Goal: Transaction & Acquisition: Download file/media

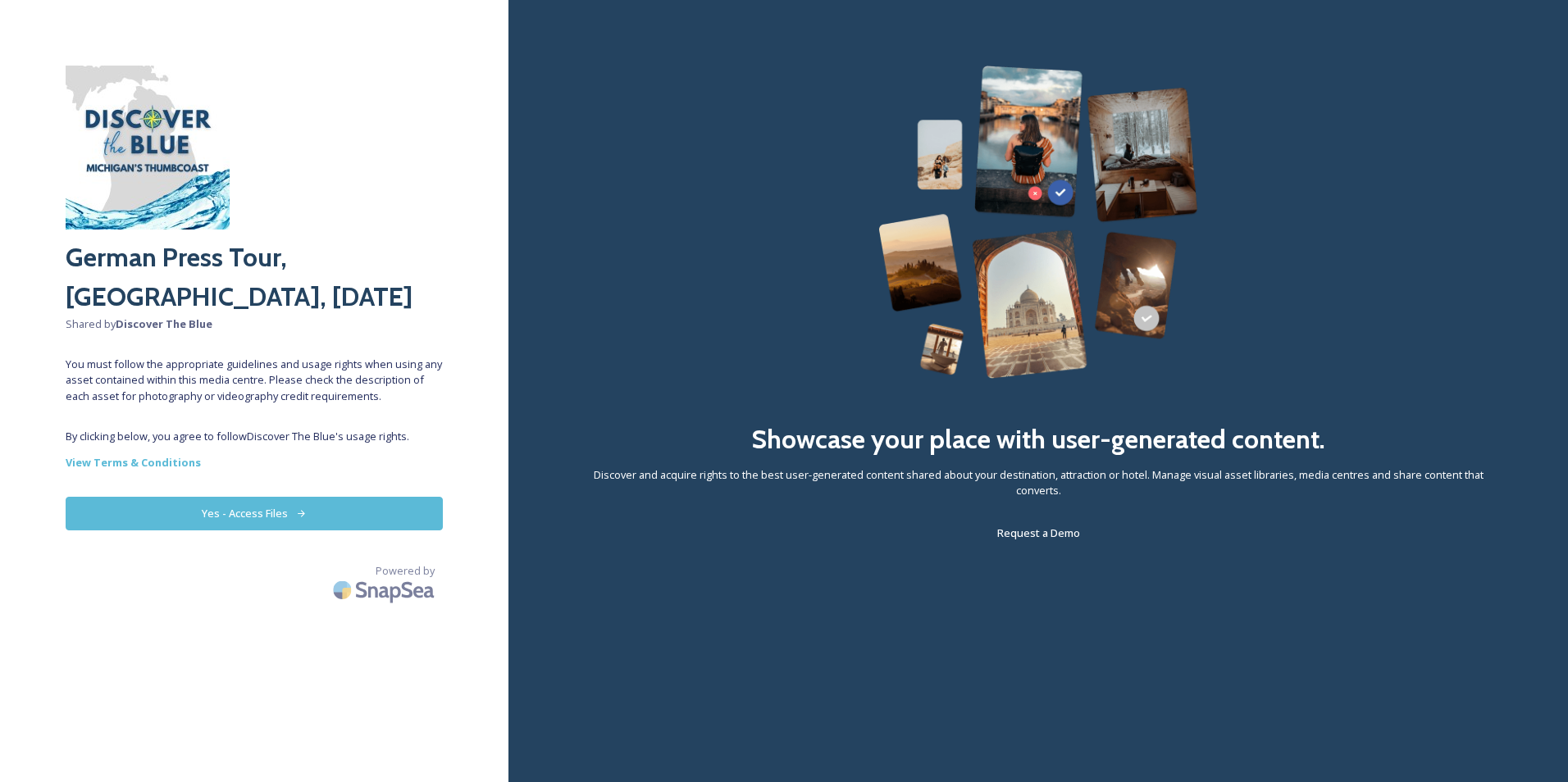
click at [356, 516] on button "Yes - Access Files" at bounding box center [255, 513] width 378 height 33
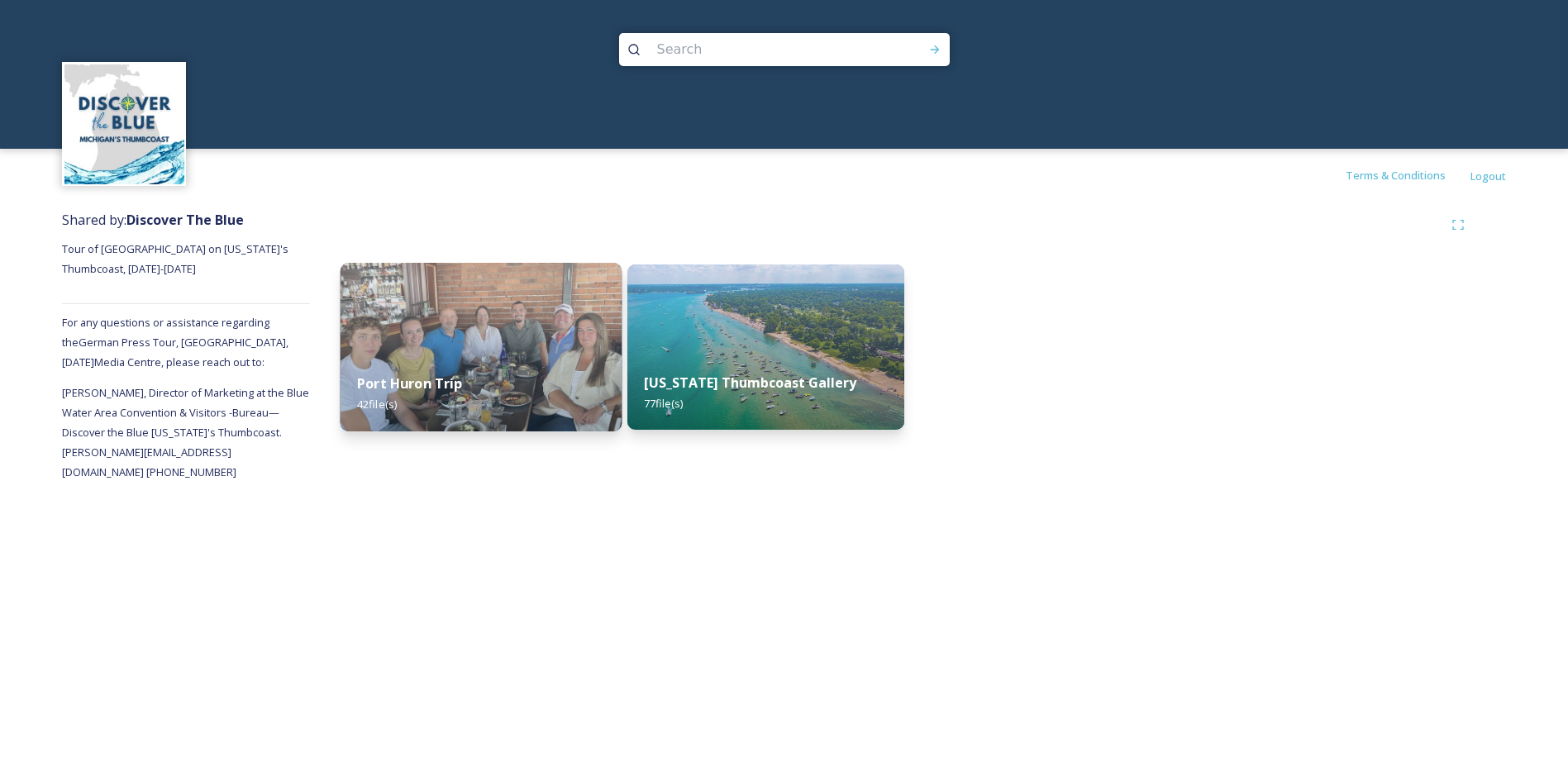
click at [526, 385] on div "Port Huron Trip 42 file(s)" at bounding box center [481, 393] width 282 height 76
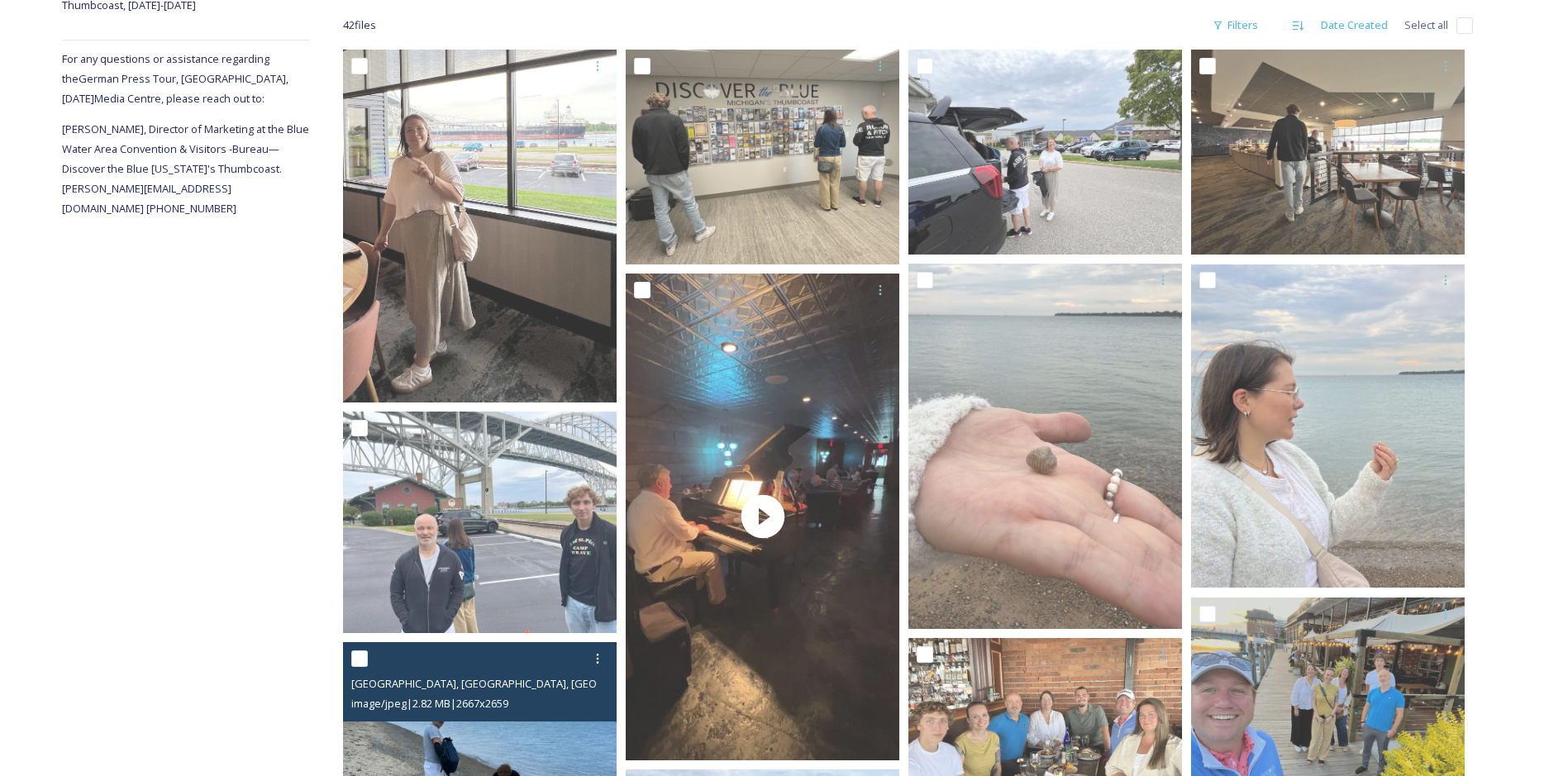
scroll to position [551, 0]
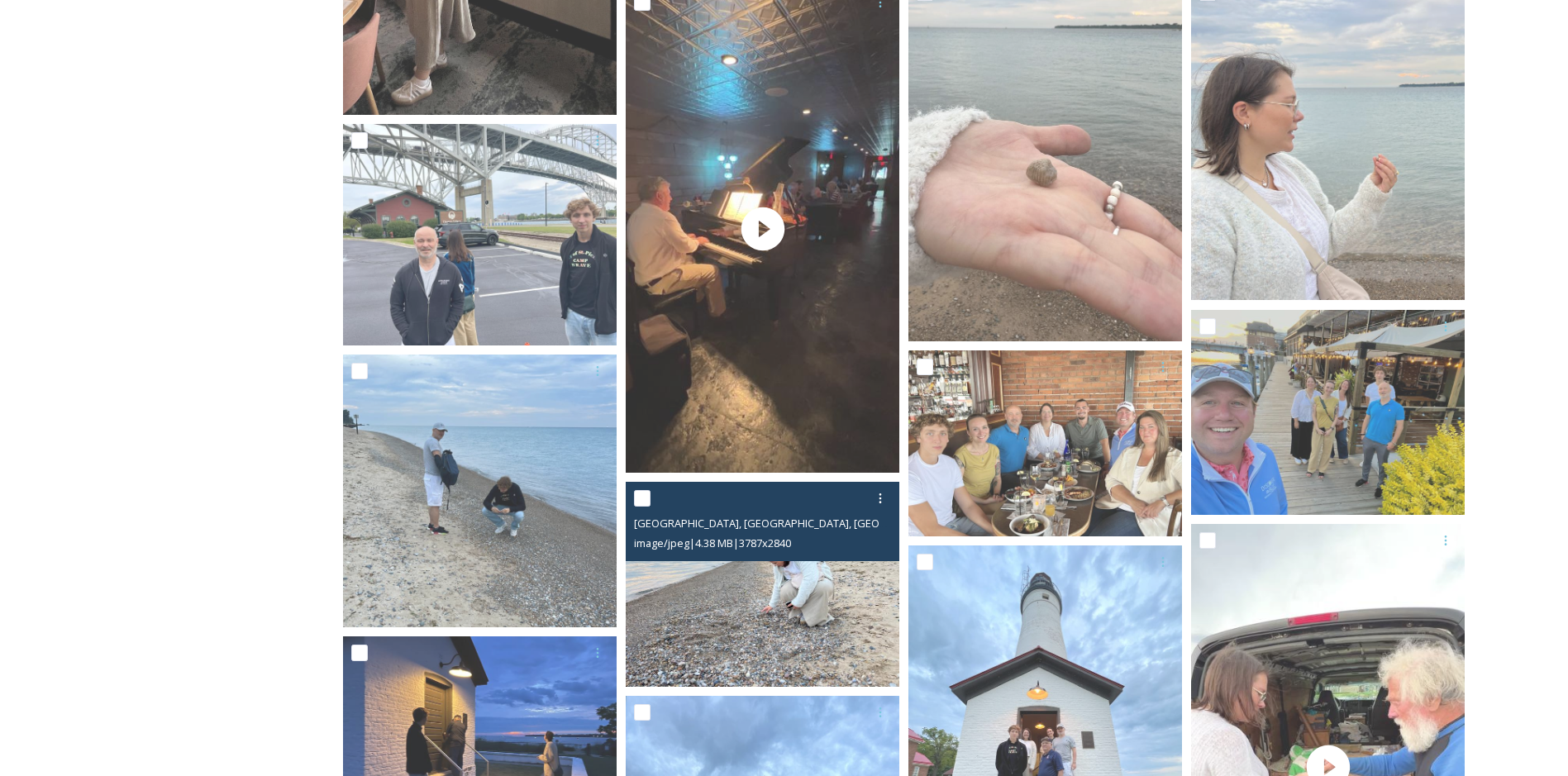
click at [785, 625] on img at bounding box center [762, 583] width 274 height 205
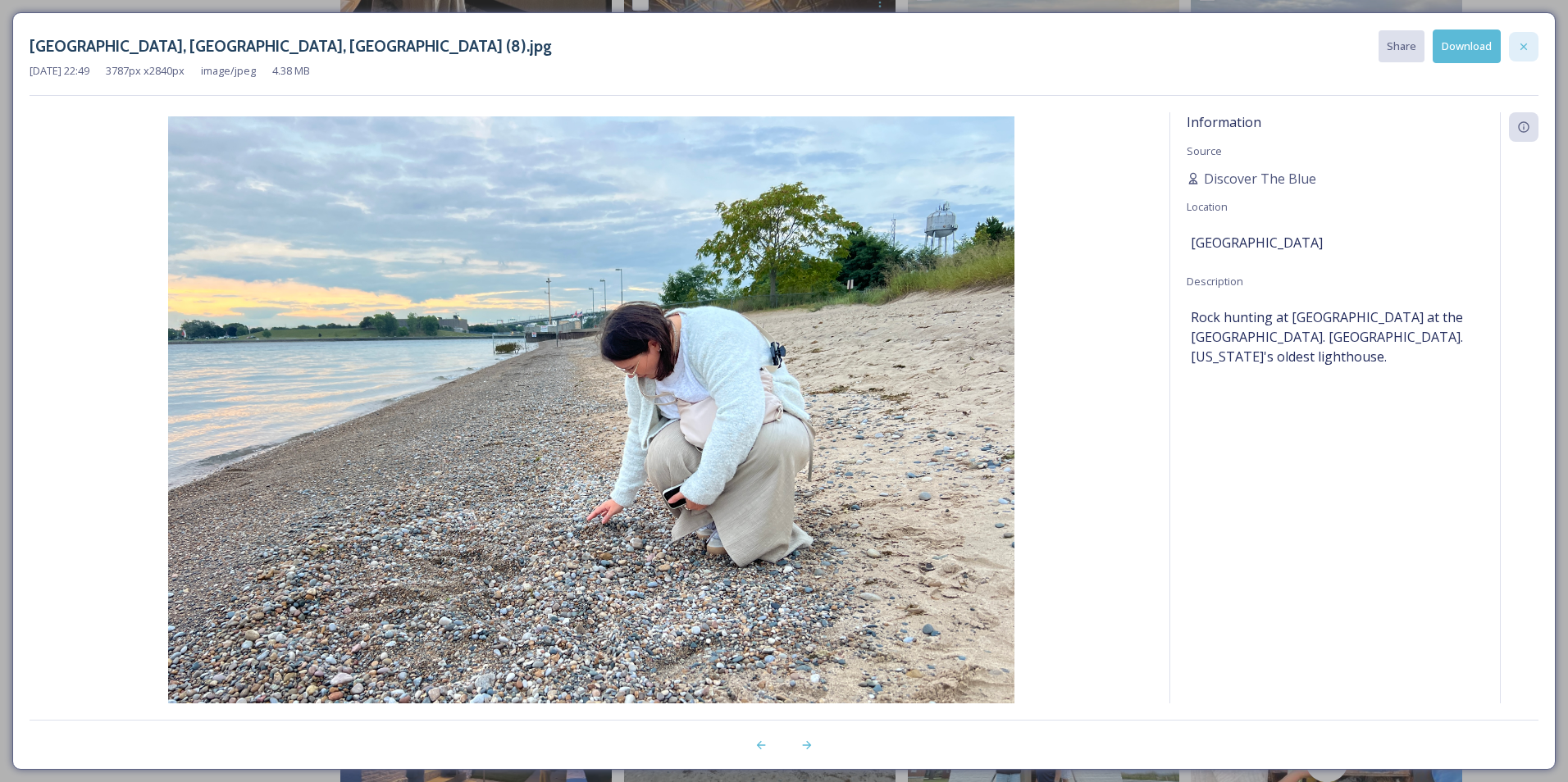
click at [1524, 54] on div at bounding box center [1524, 46] width 30 height 30
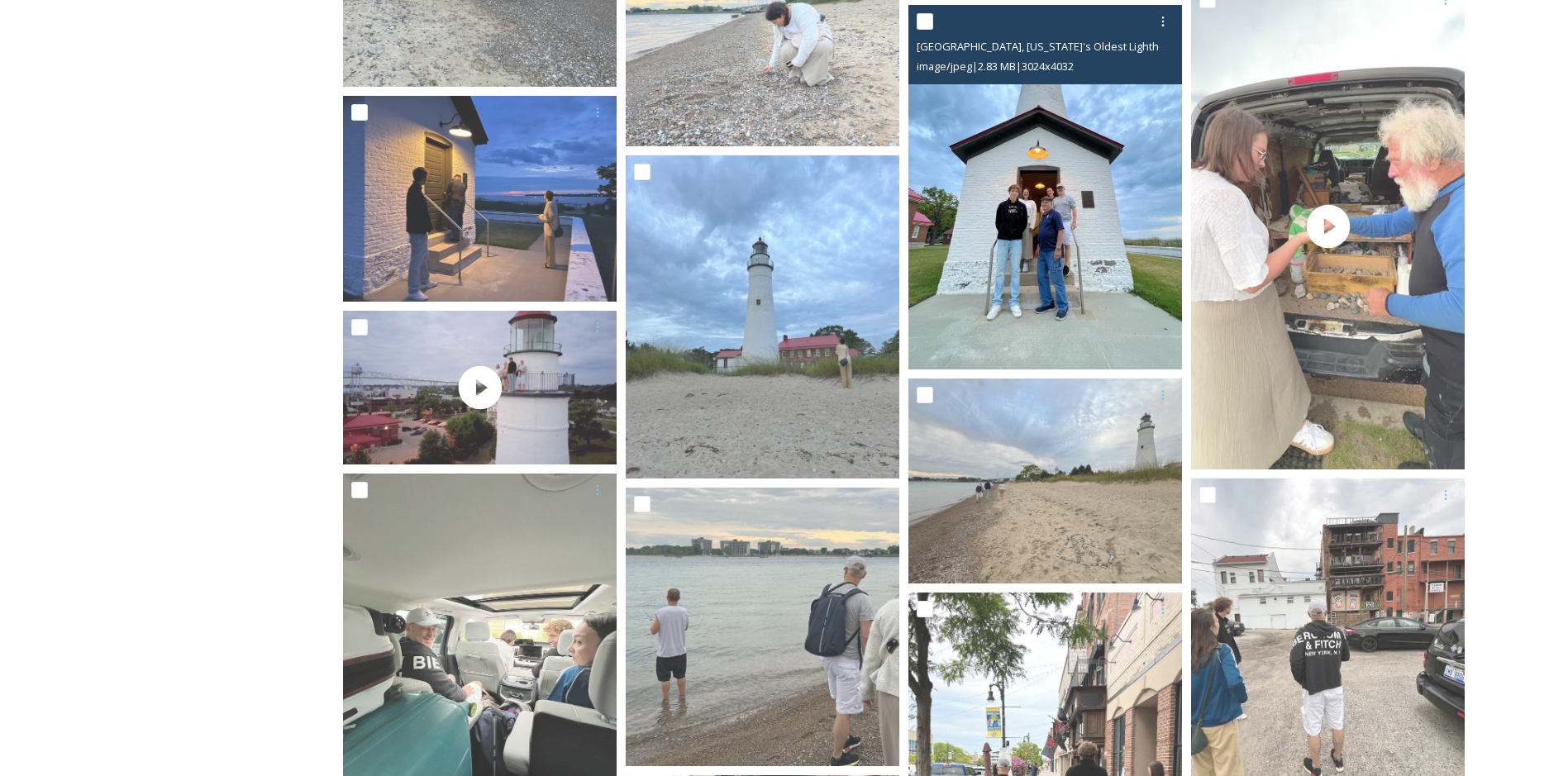
scroll to position [1102, 0]
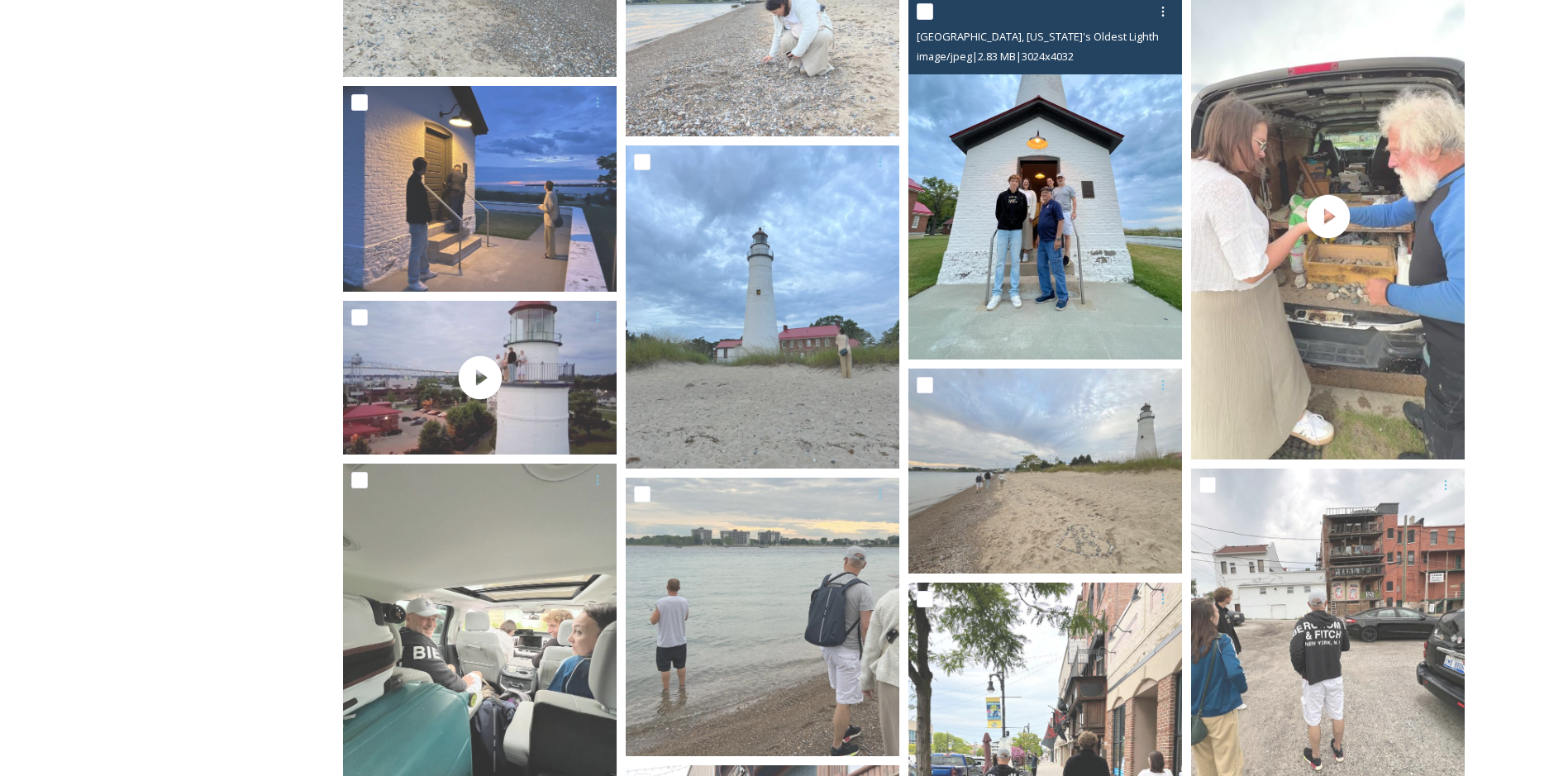
click at [1042, 234] on img at bounding box center [1045, 177] width 274 height 364
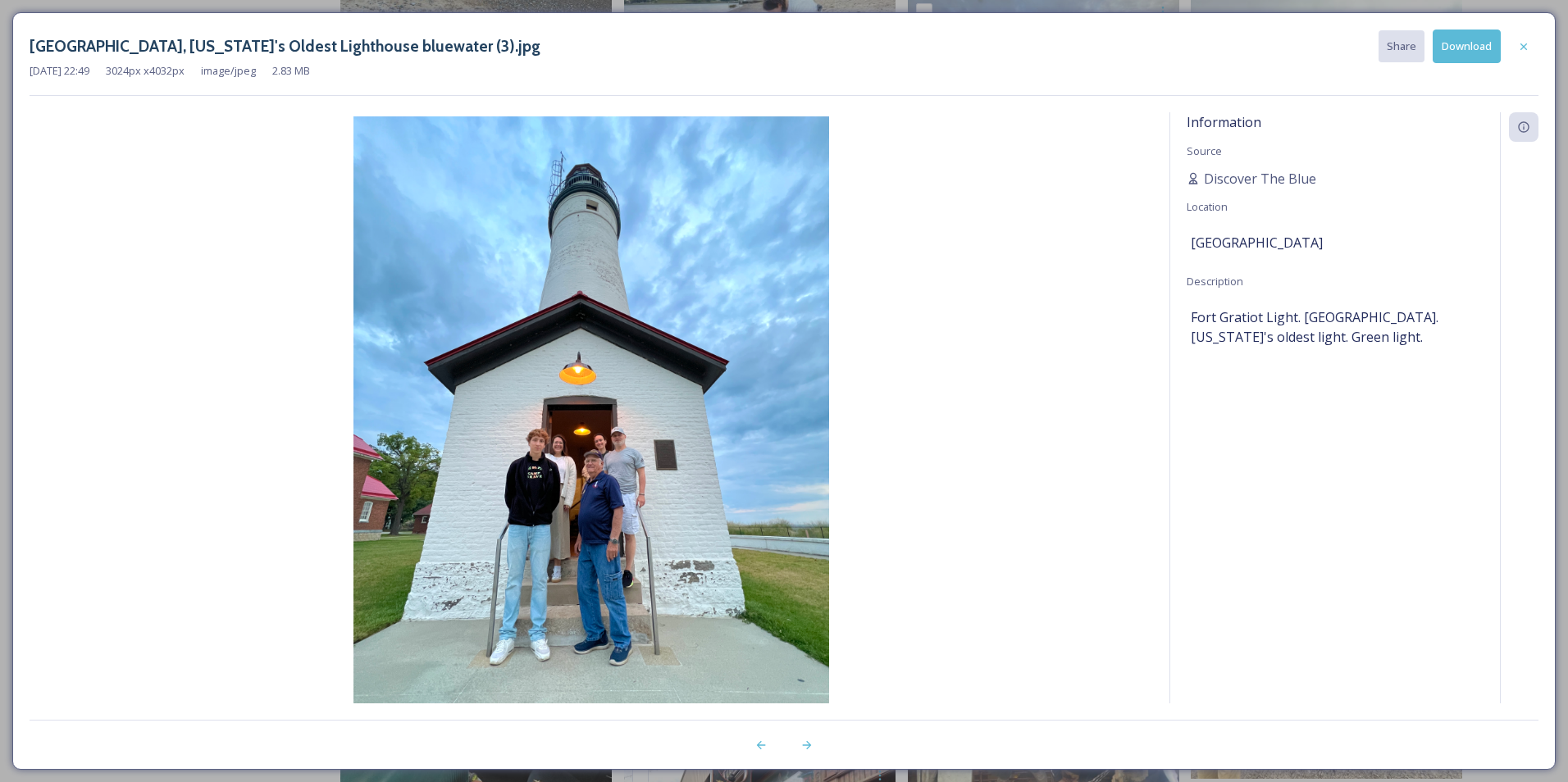
click at [1475, 52] on button "Download" at bounding box center [1467, 46] width 68 height 33
click at [1530, 48] on icon at bounding box center [1524, 46] width 14 height 14
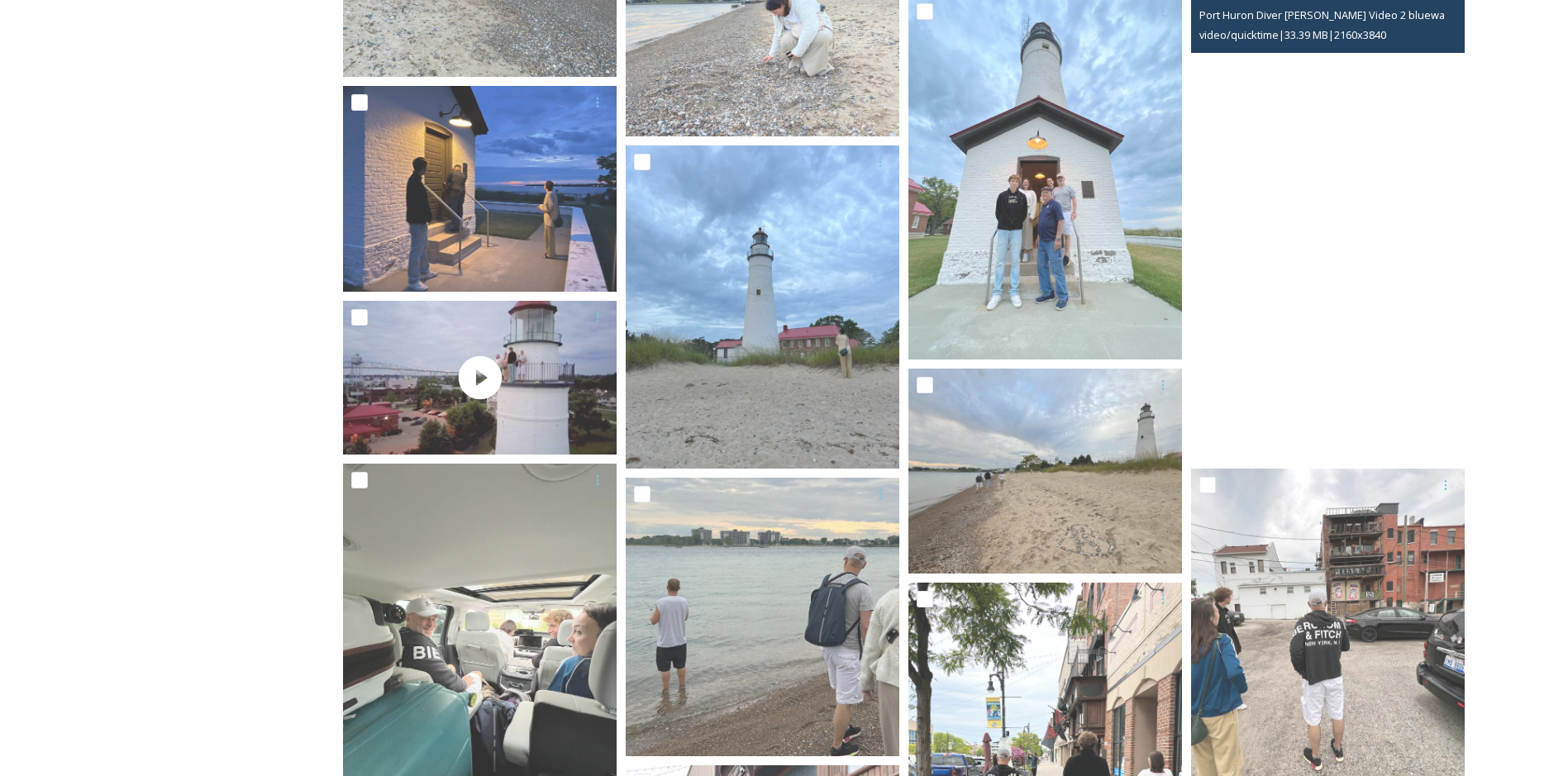
click at [1294, 349] on video "Port Huron Diver Tim Brown Video 2 bluewater.org.mov" at bounding box center [1328, 217] width 274 height 486
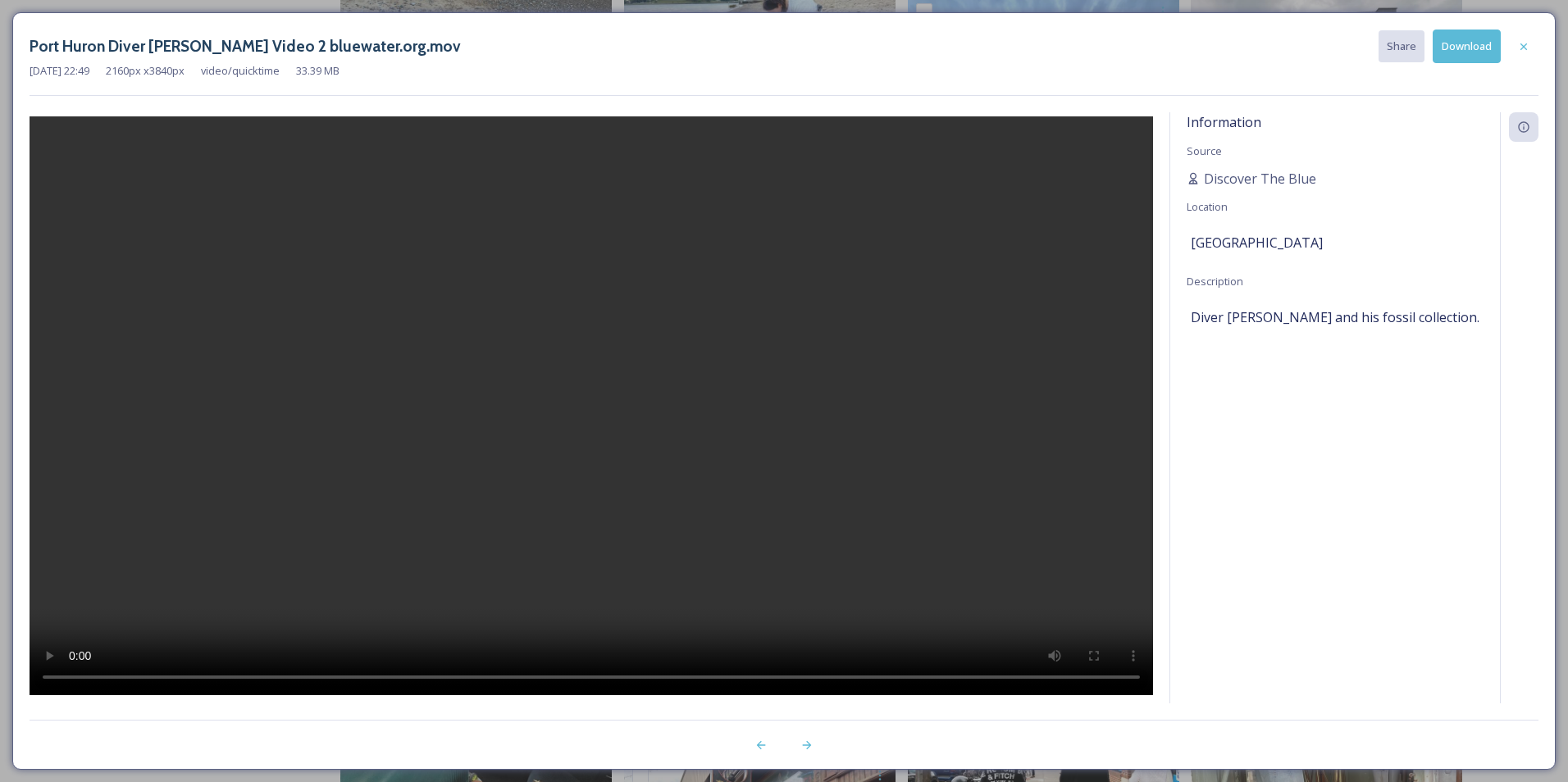
click at [1471, 47] on button "Download" at bounding box center [1467, 46] width 68 height 33
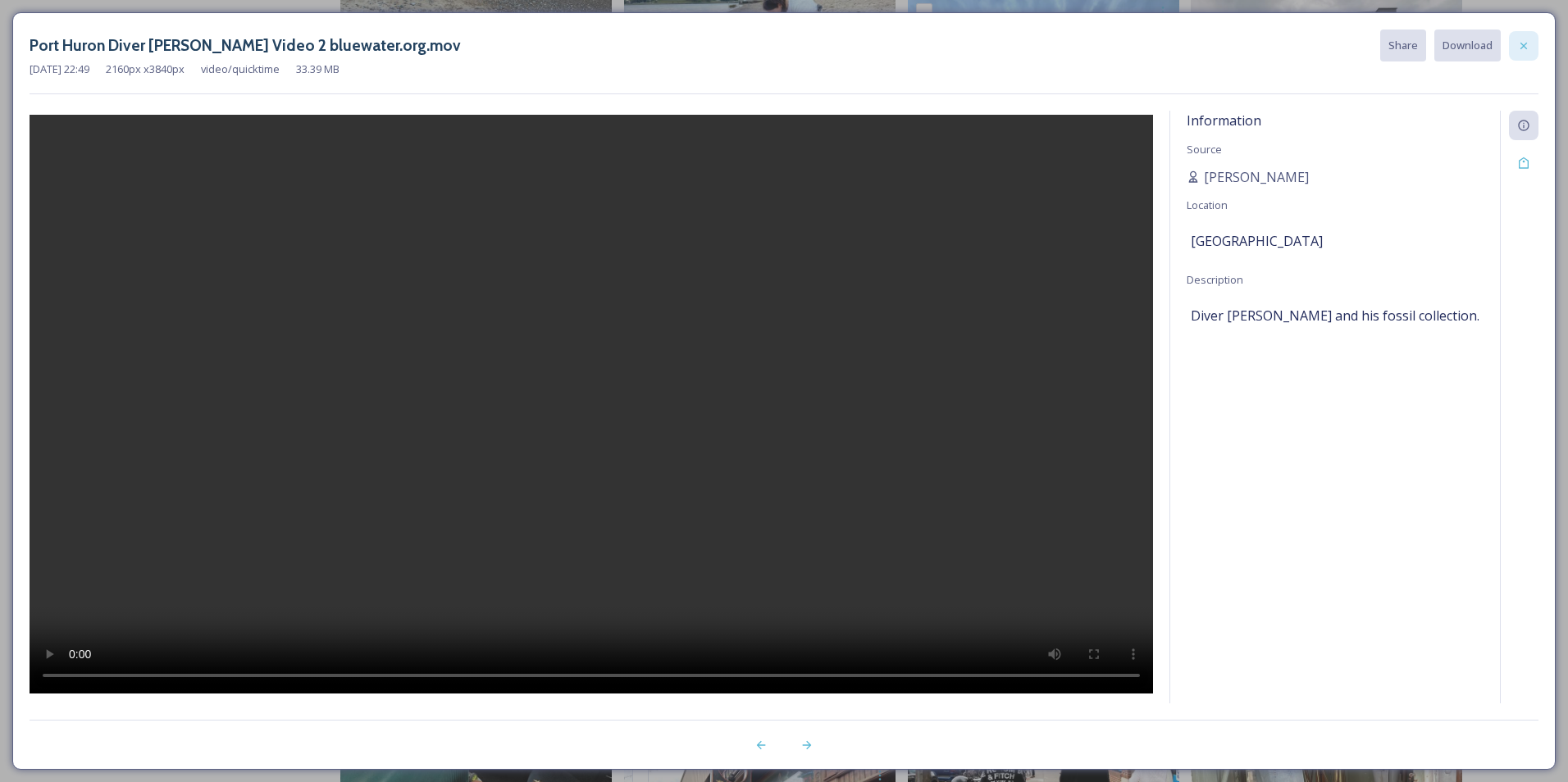
click at [1531, 50] on div at bounding box center [1524, 46] width 30 height 30
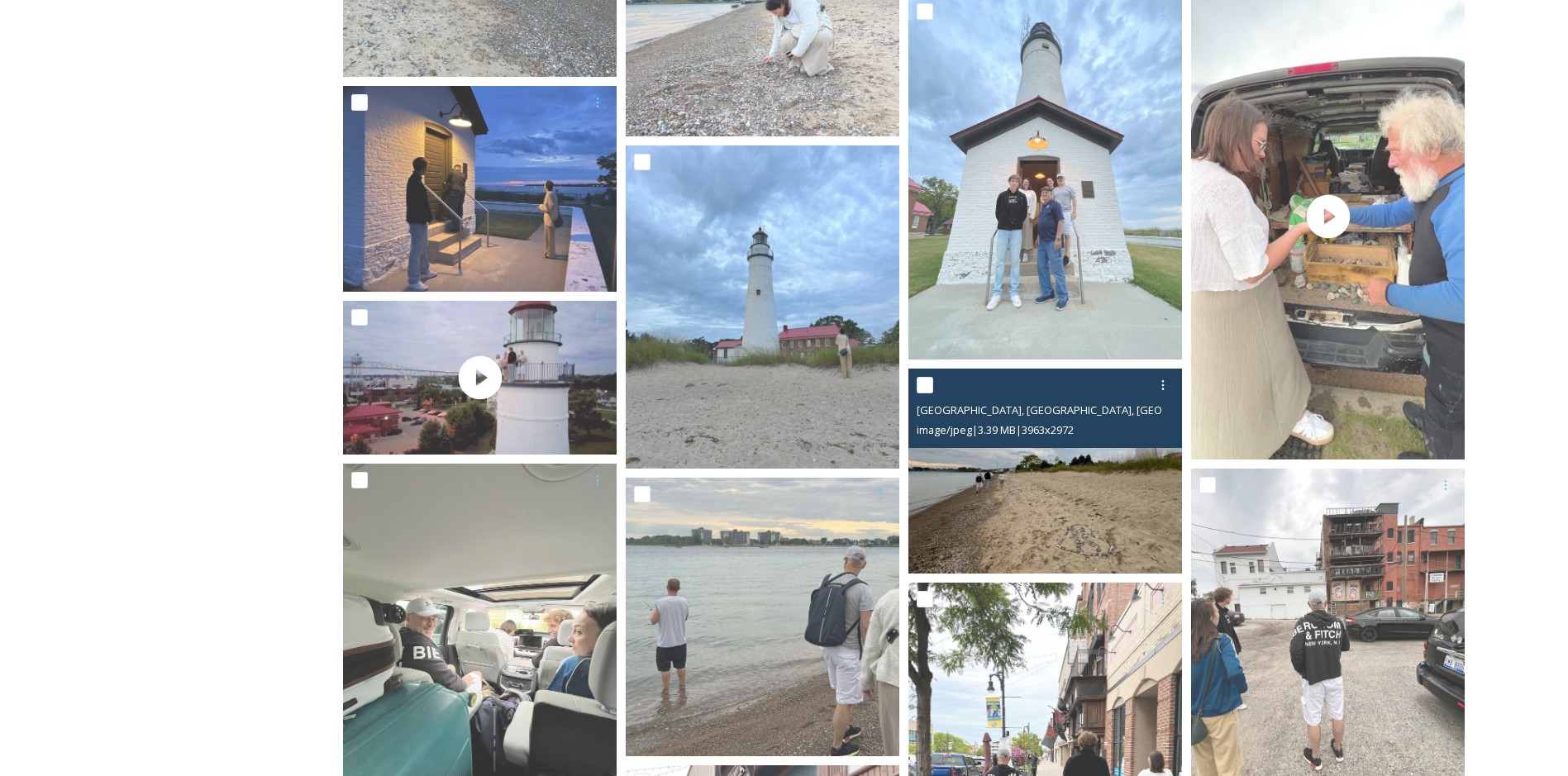
click at [1071, 499] on img at bounding box center [1045, 470] width 274 height 205
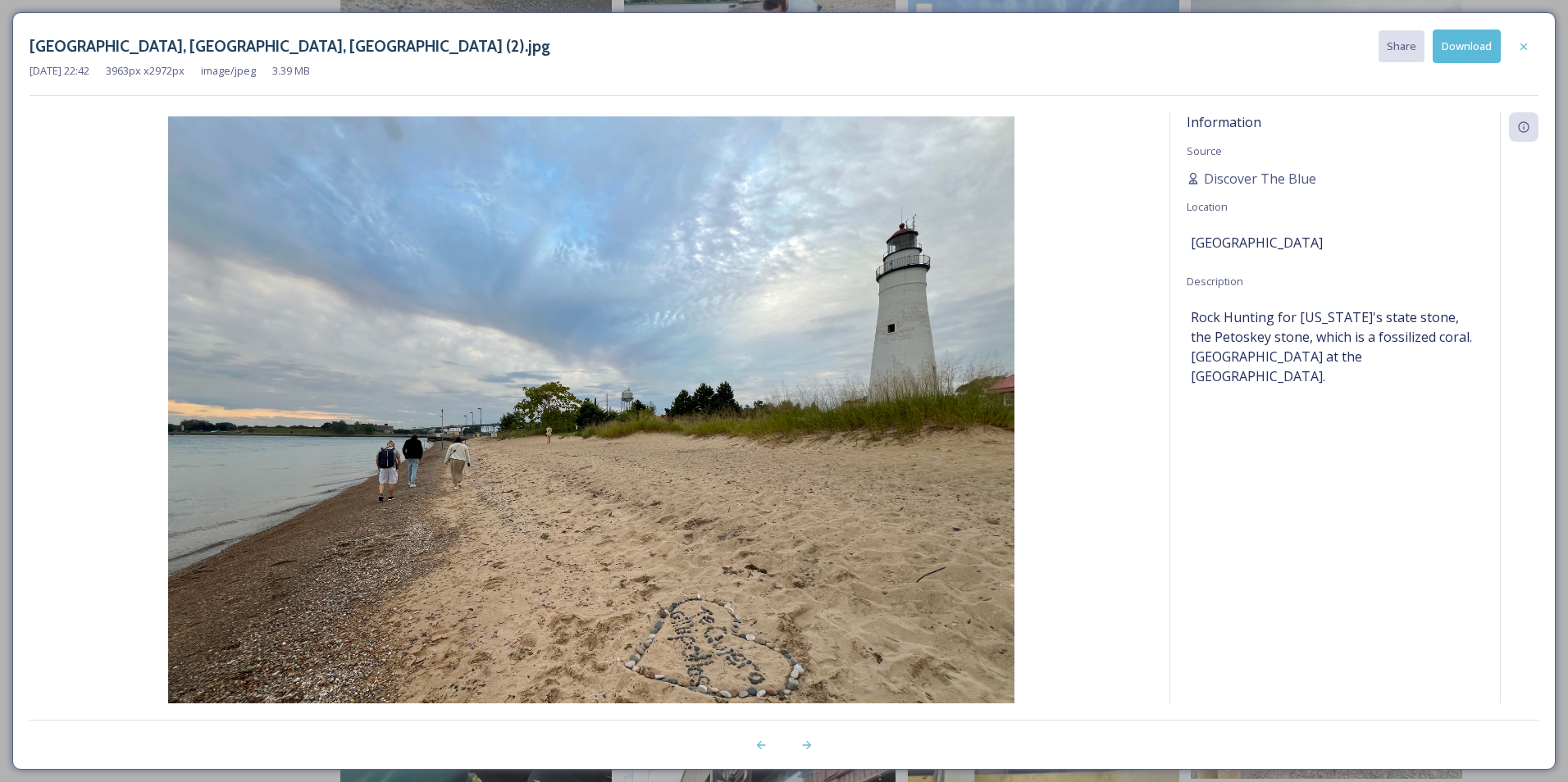
click at [1472, 59] on button "Download" at bounding box center [1467, 46] width 68 height 33
click at [1531, 54] on div at bounding box center [1524, 46] width 30 height 30
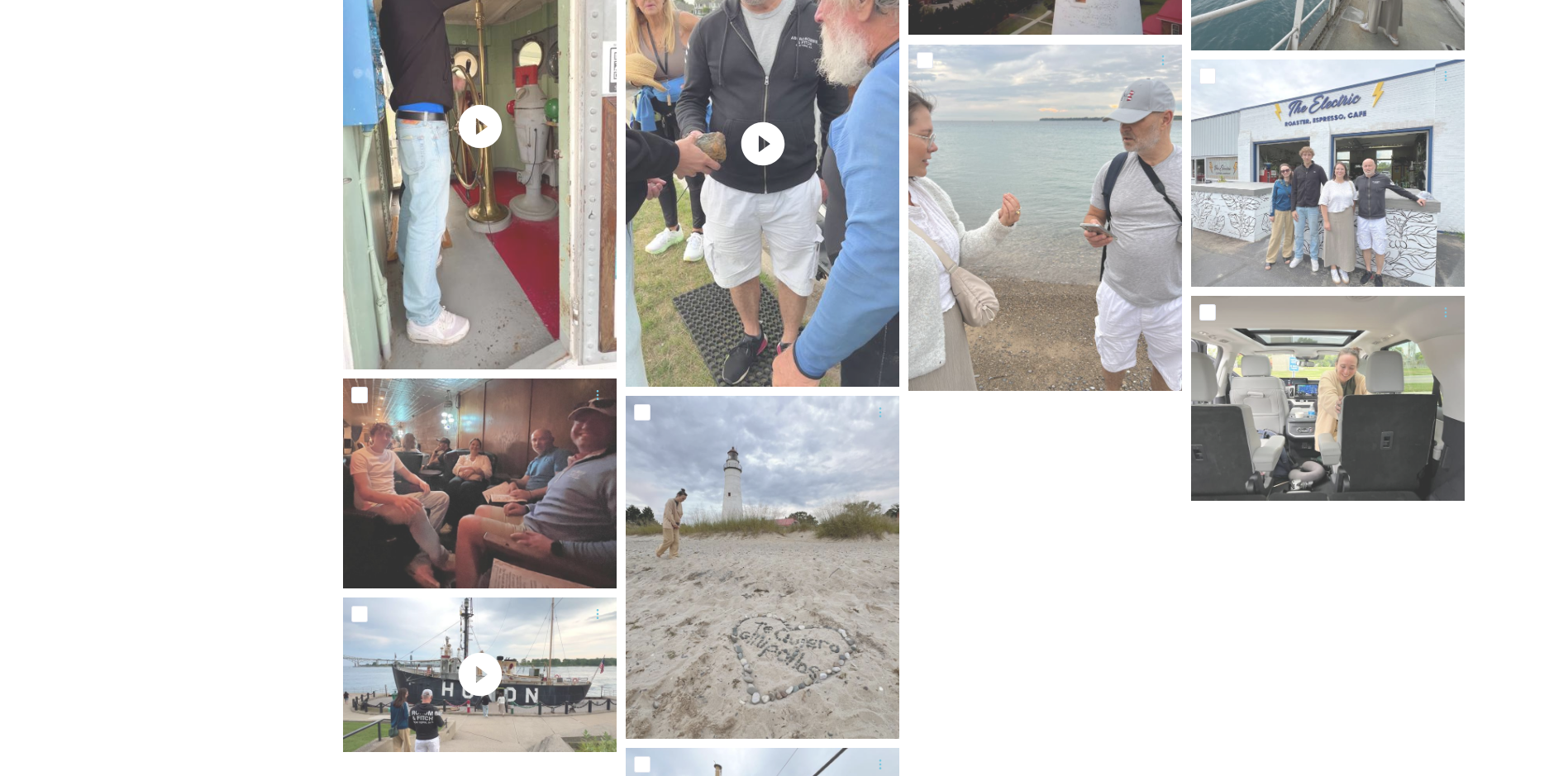
scroll to position [2488, 0]
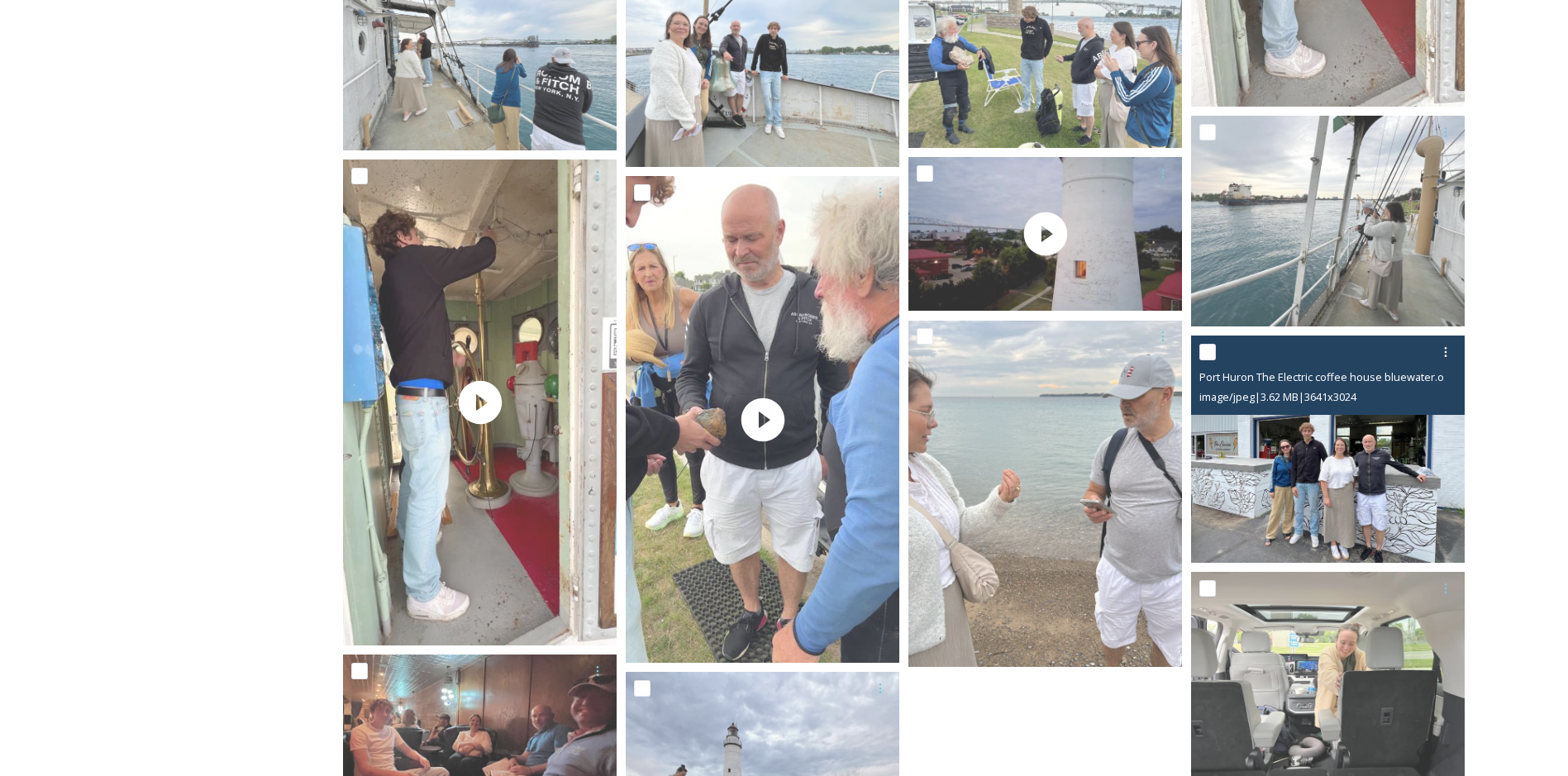
click at [1275, 468] on img at bounding box center [1328, 449] width 274 height 227
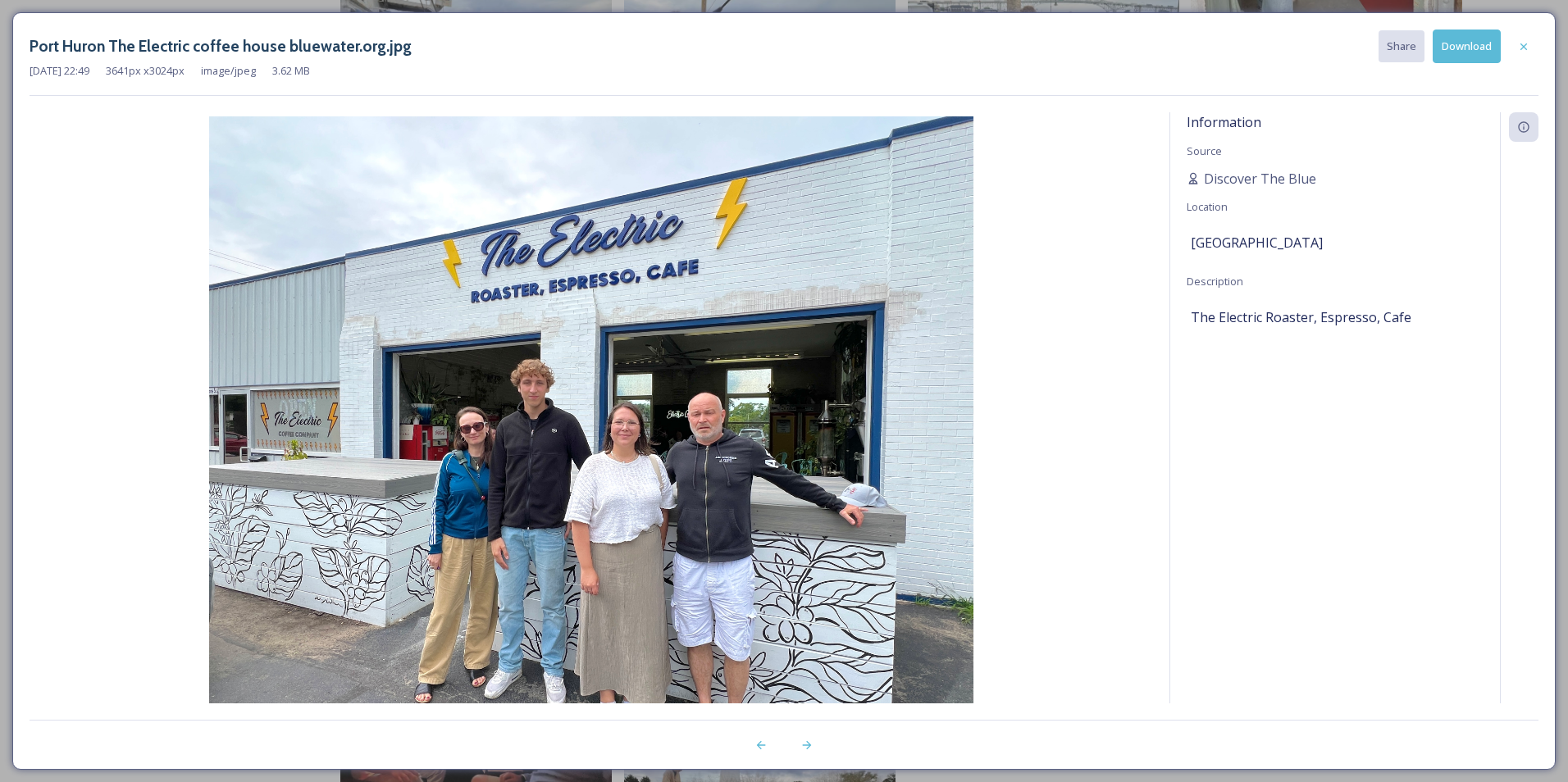
click at [1472, 45] on button "Download" at bounding box center [1467, 46] width 68 height 33
click at [1525, 47] on icon at bounding box center [1524, 45] width 6 height 6
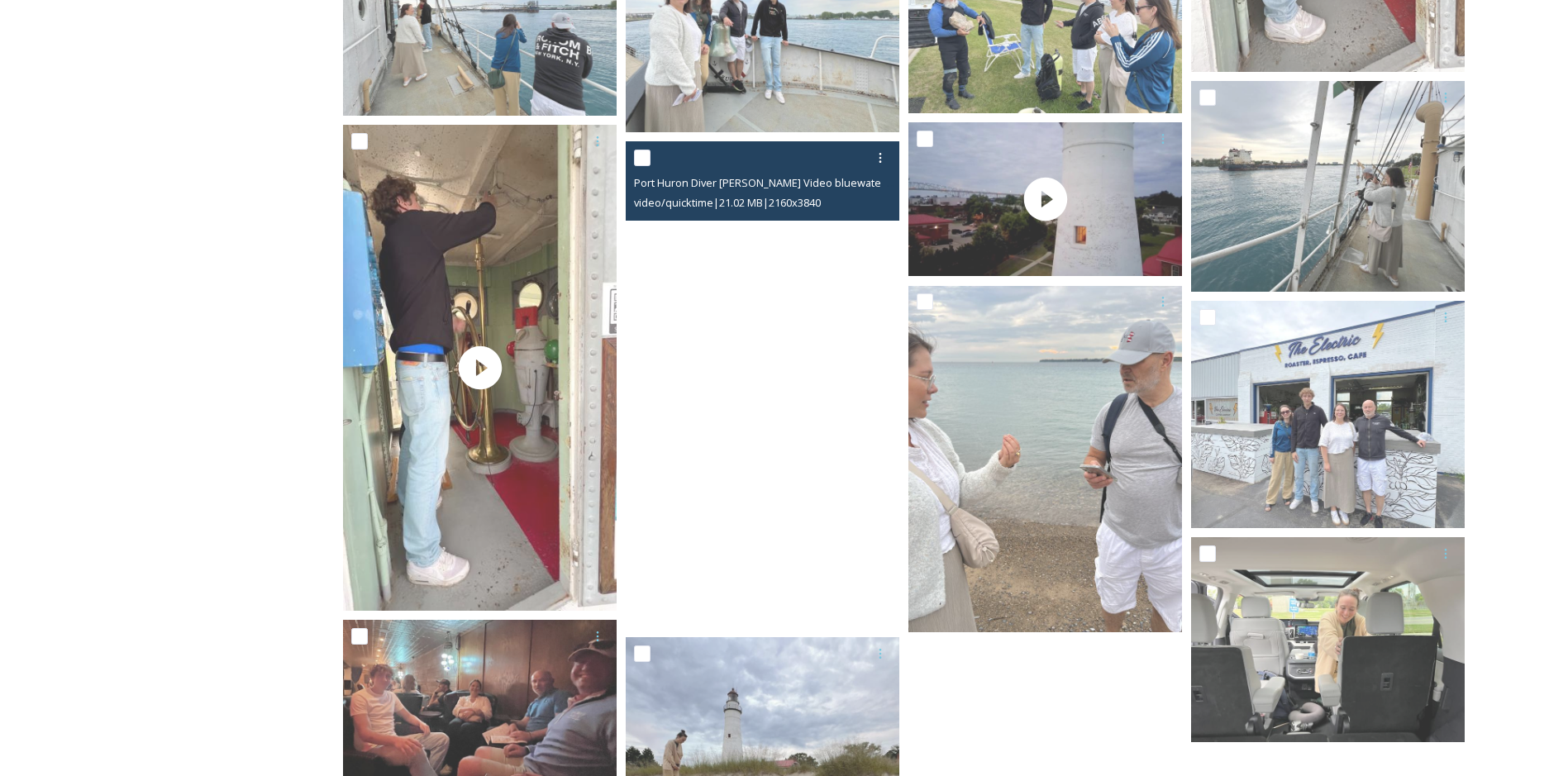
scroll to position [2765, 0]
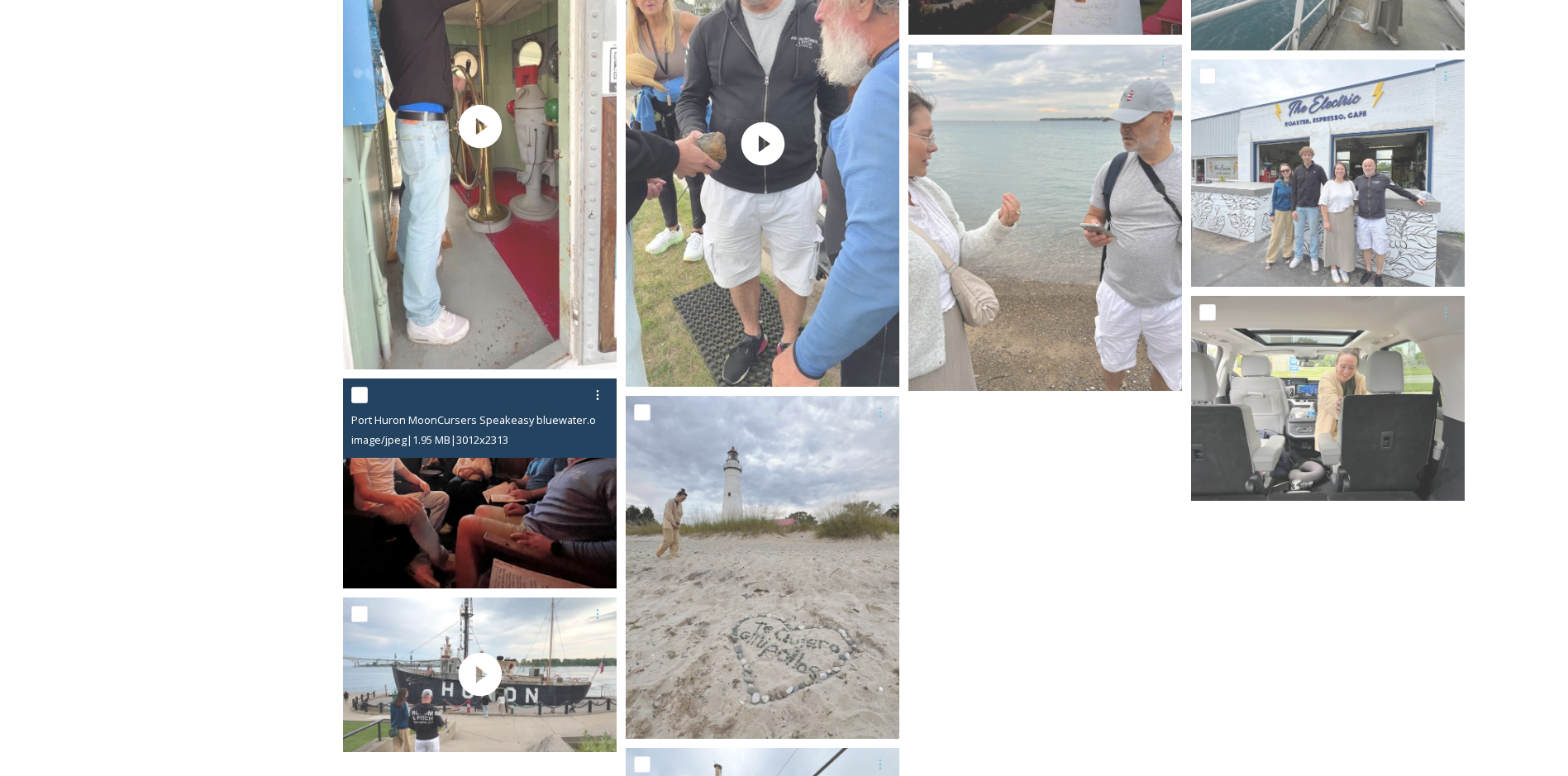
click at [526, 516] on img at bounding box center [480, 483] width 274 height 210
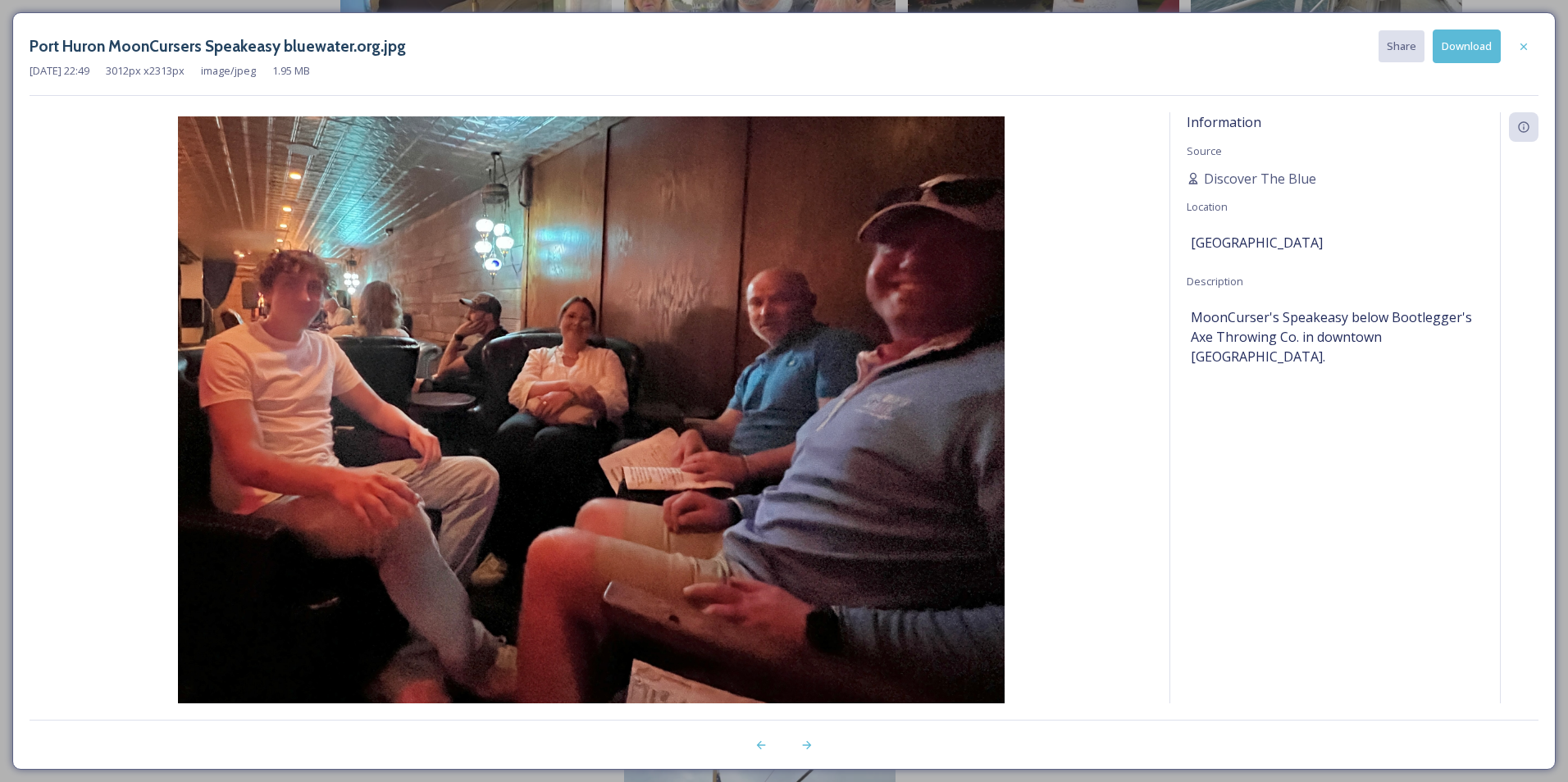
click at [1487, 49] on button "Download" at bounding box center [1467, 46] width 68 height 33
click at [1526, 52] on icon at bounding box center [1524, 46] width 14 height 14
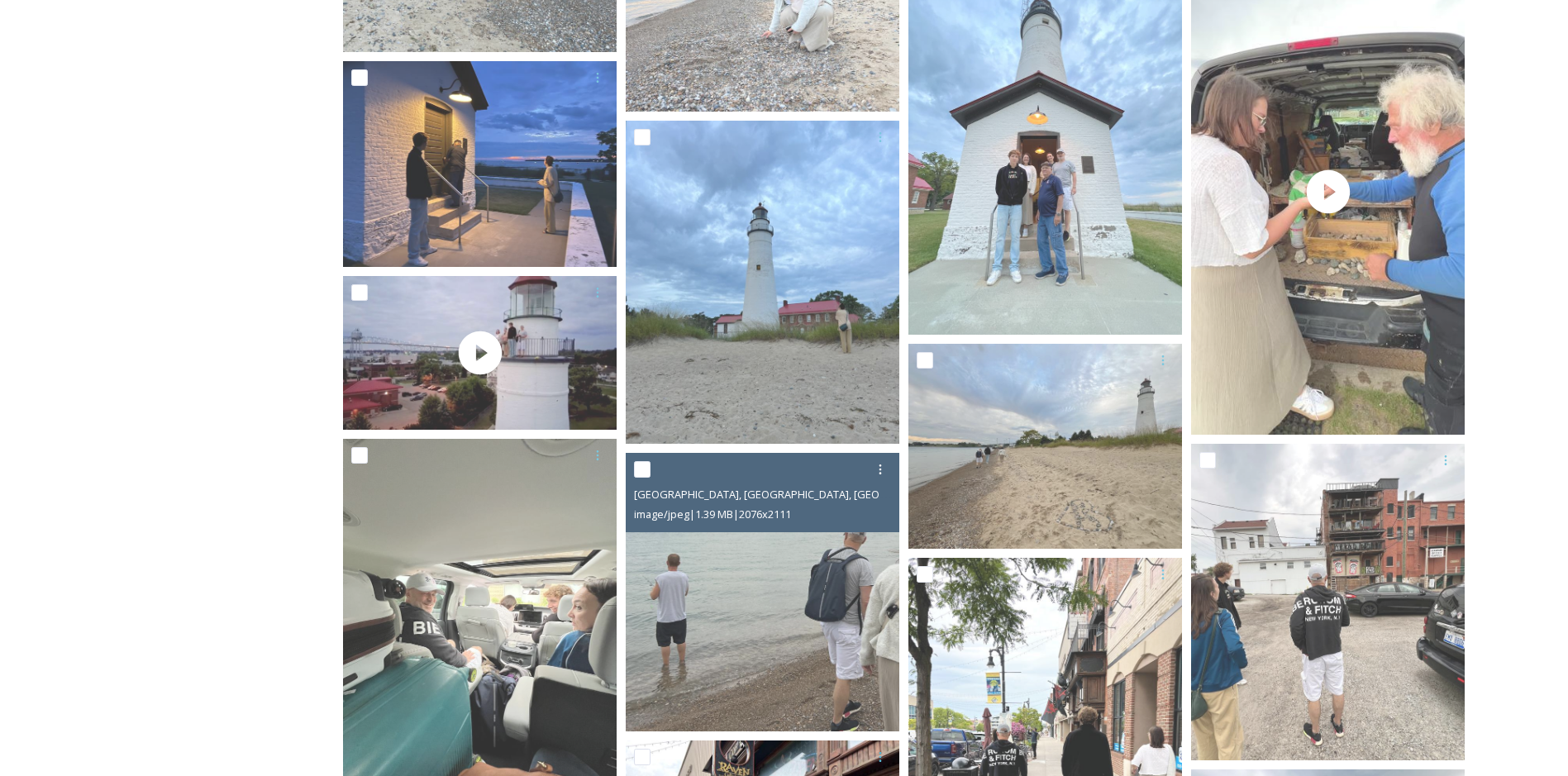
scroll to position [1112, 0]
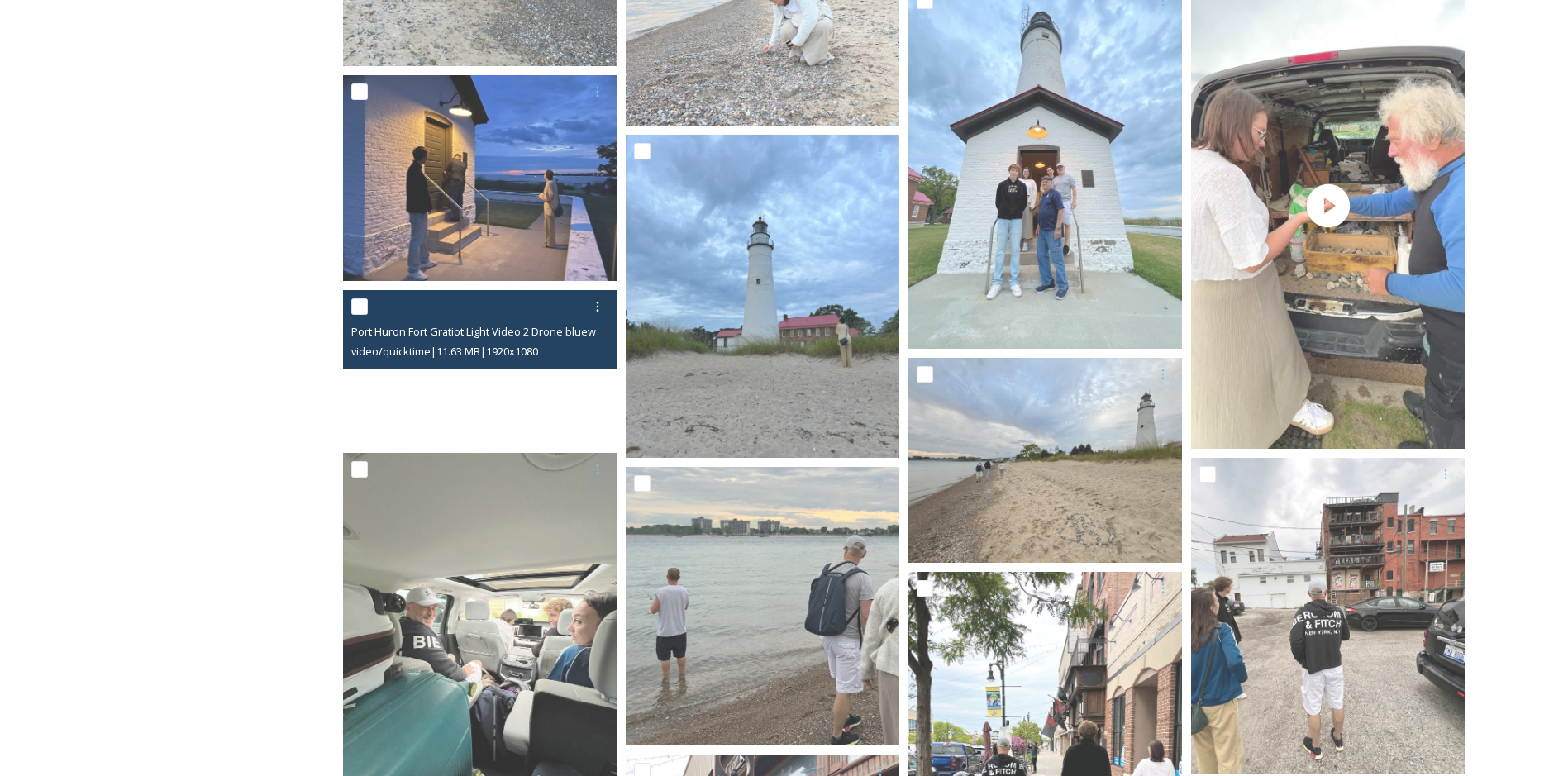
click at [563, 392] on video "Port Huron Fort Gratiot Light Video 2 Drone bluewater.org.mov" at bounding box center [480, 367] width 274 height 154
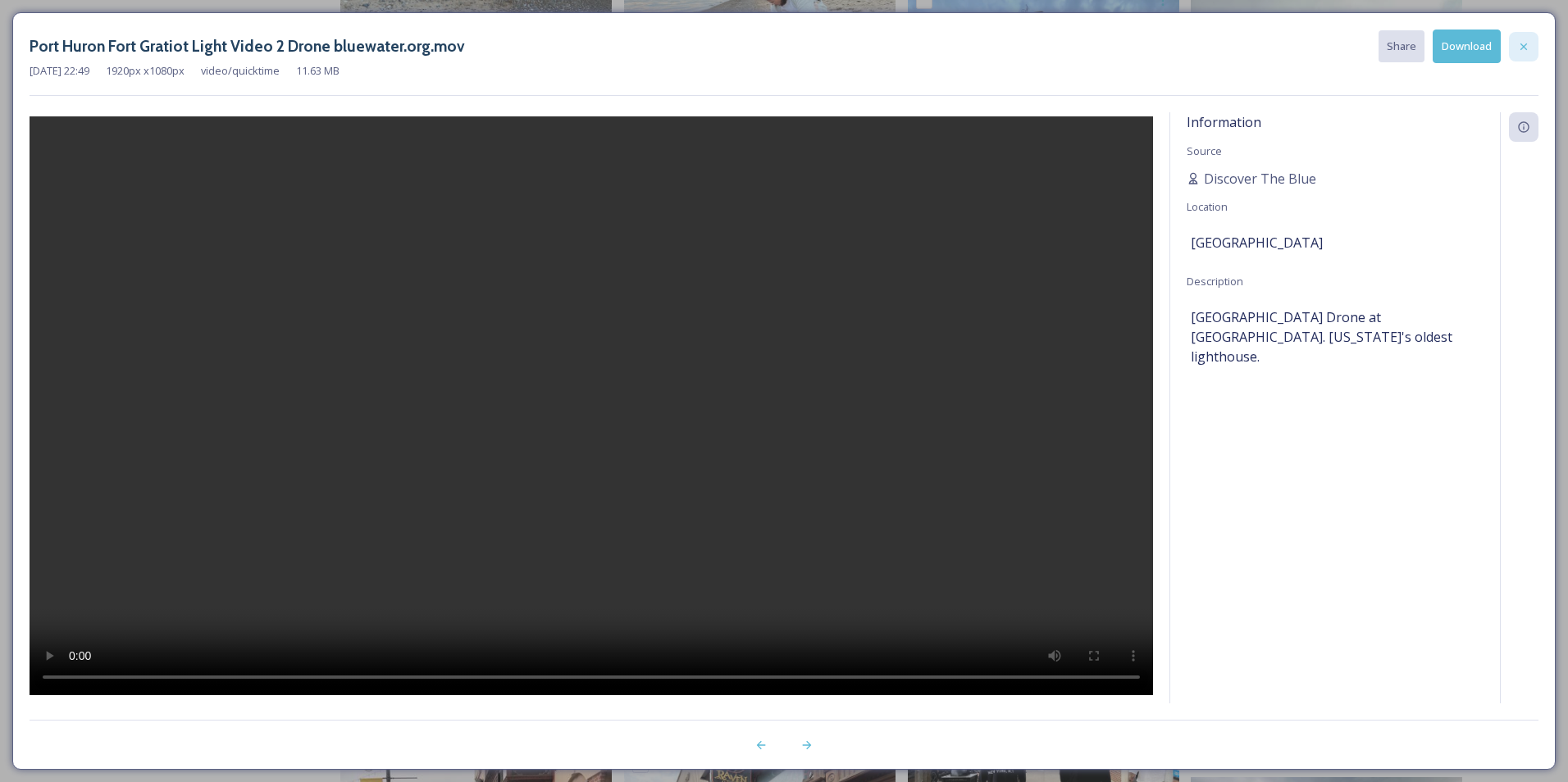
click at [1532, 49] on div at bounding box center [1524, 46] width 30 height 30
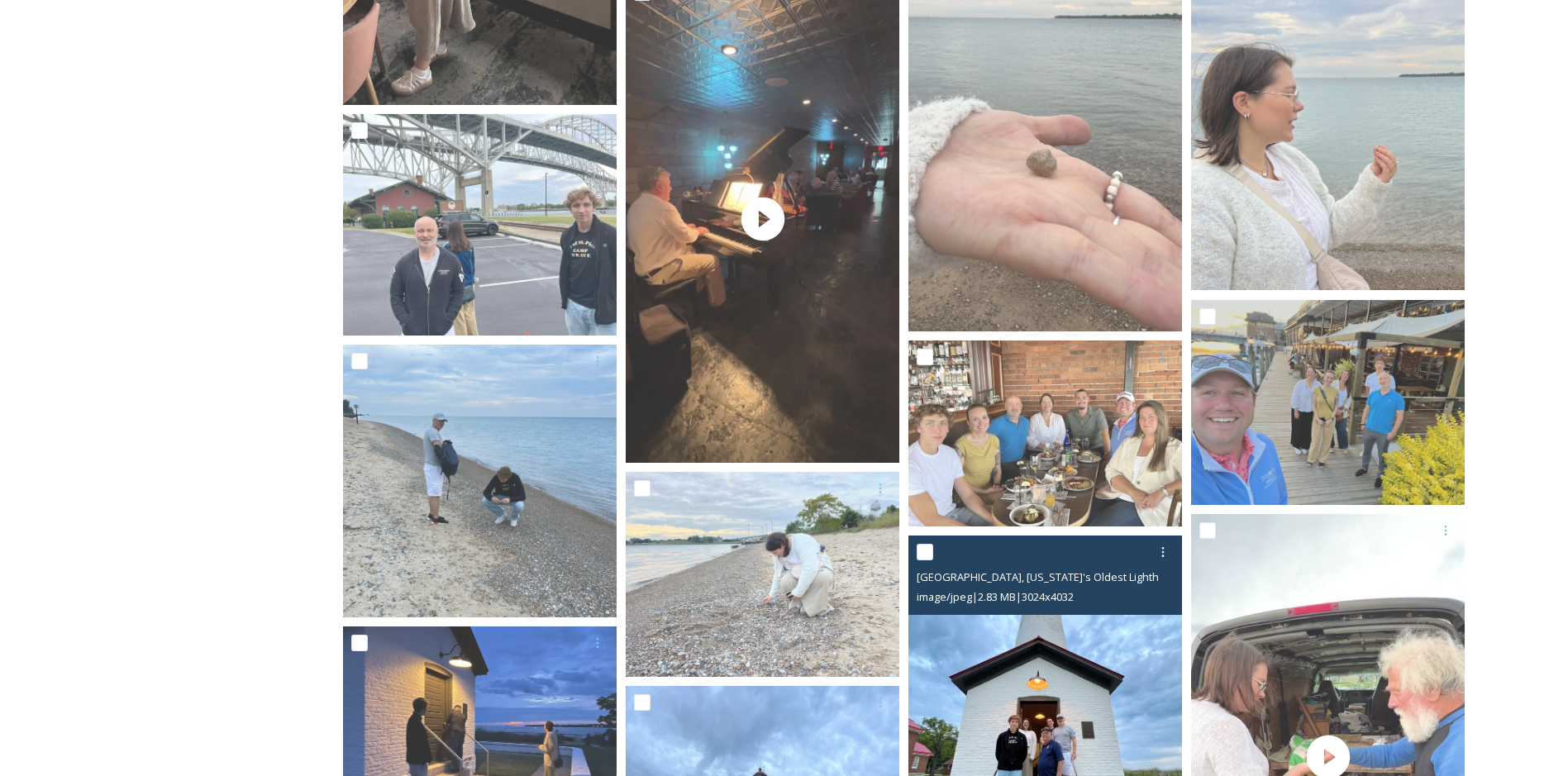
scroll to position [286, 0]
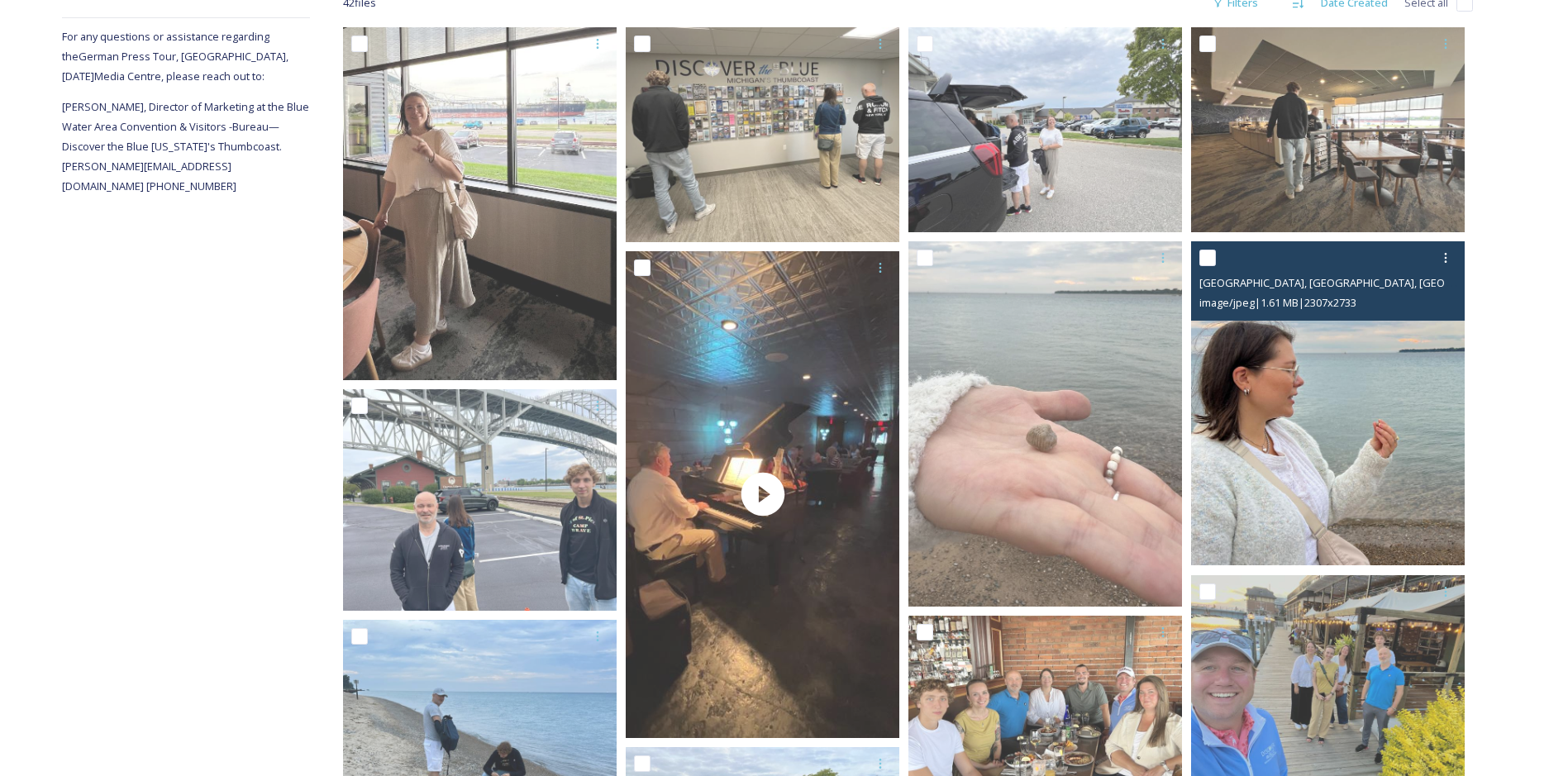
click at [1313, 421] on img at bounding box center [1328, 404] width 274 height 324
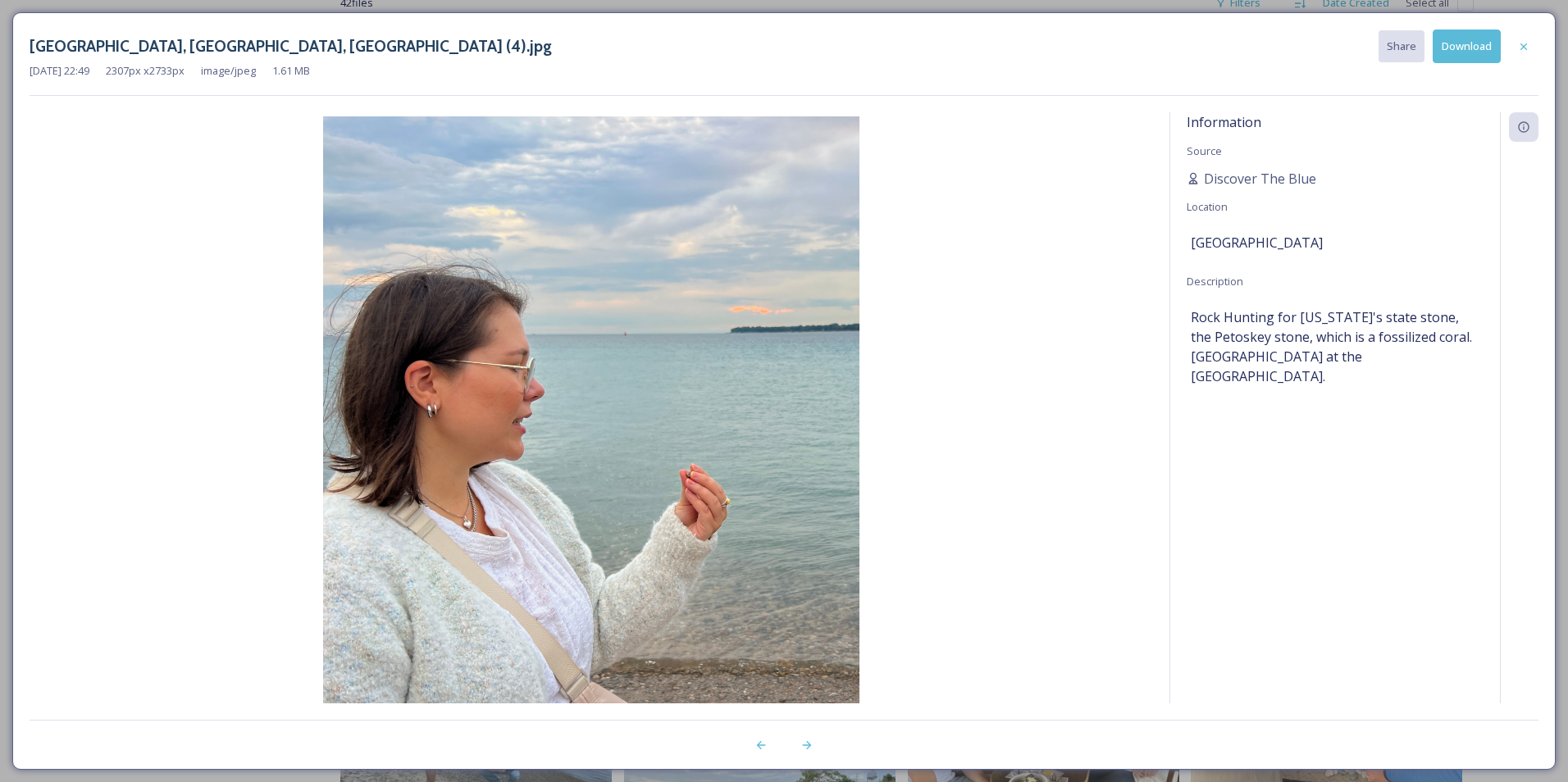
click at [1468, 55] on button "Download" at bounding box center [1467, 46] width 68 height 33
click at [1526, 46] on icon at bounding box center [1524, 46] width 14 height 14
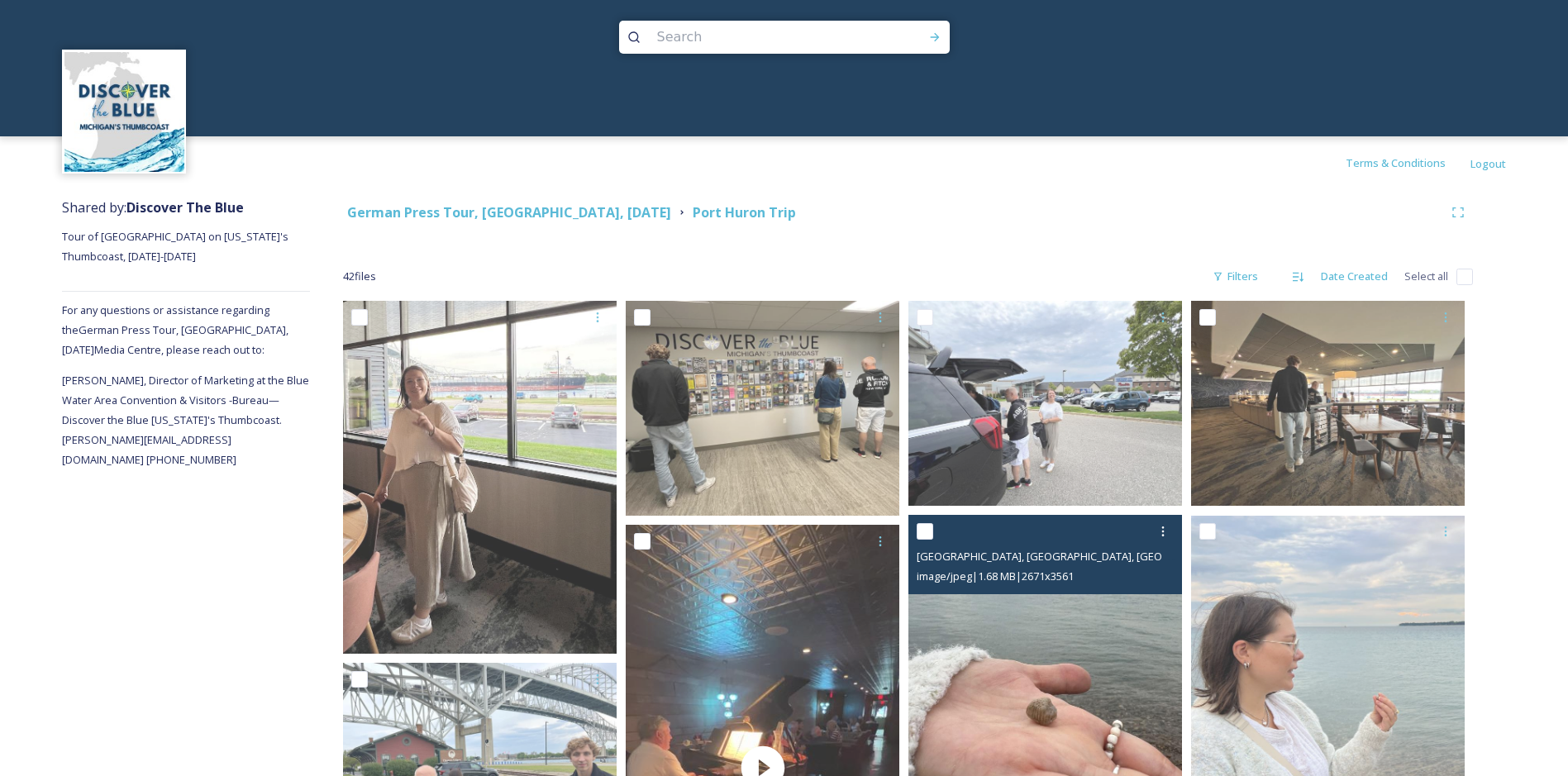
scroll to position [10, 0]
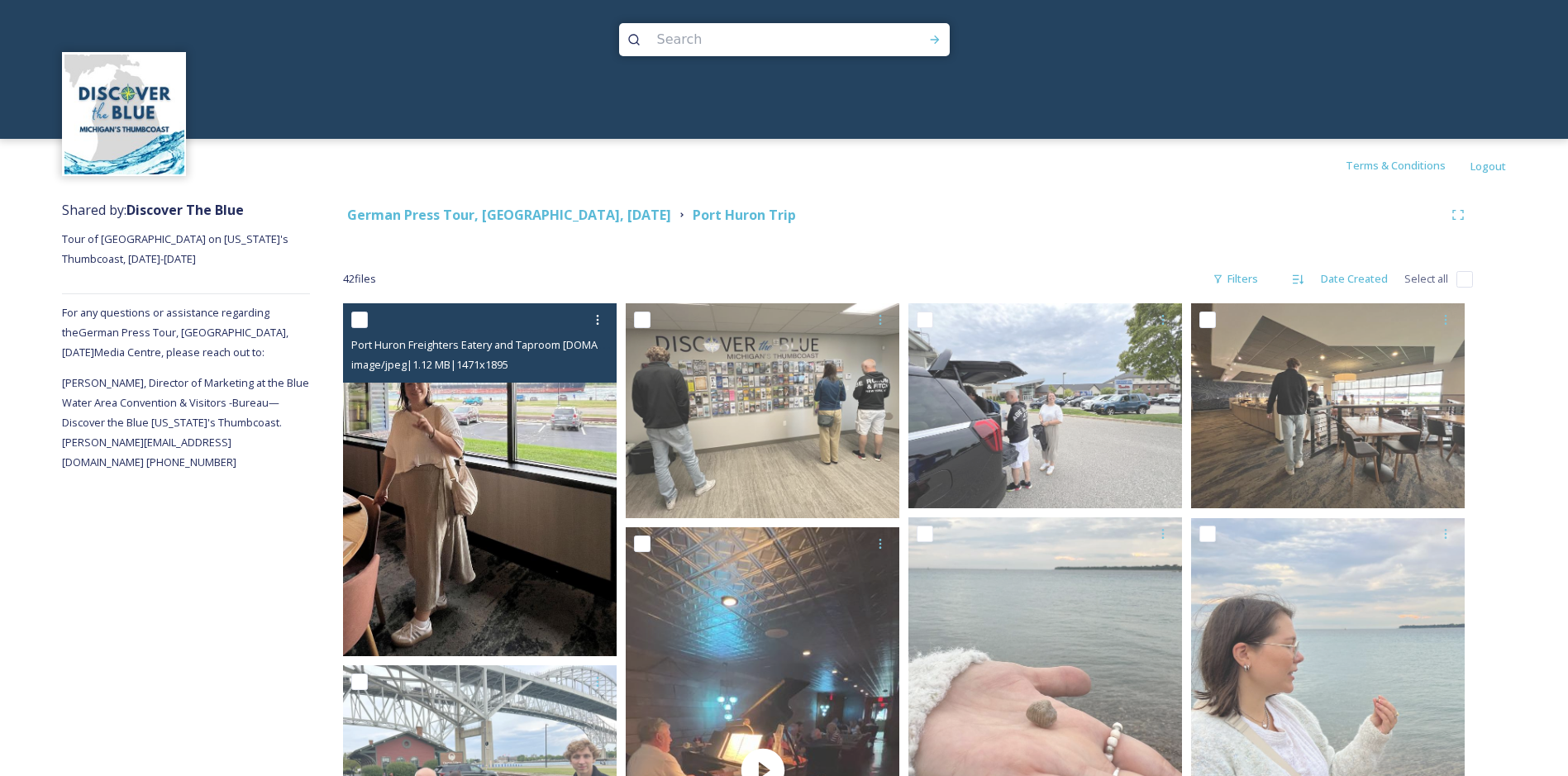
click at [548, 508] on img at bounding box center [480, 479] width 274 height 353
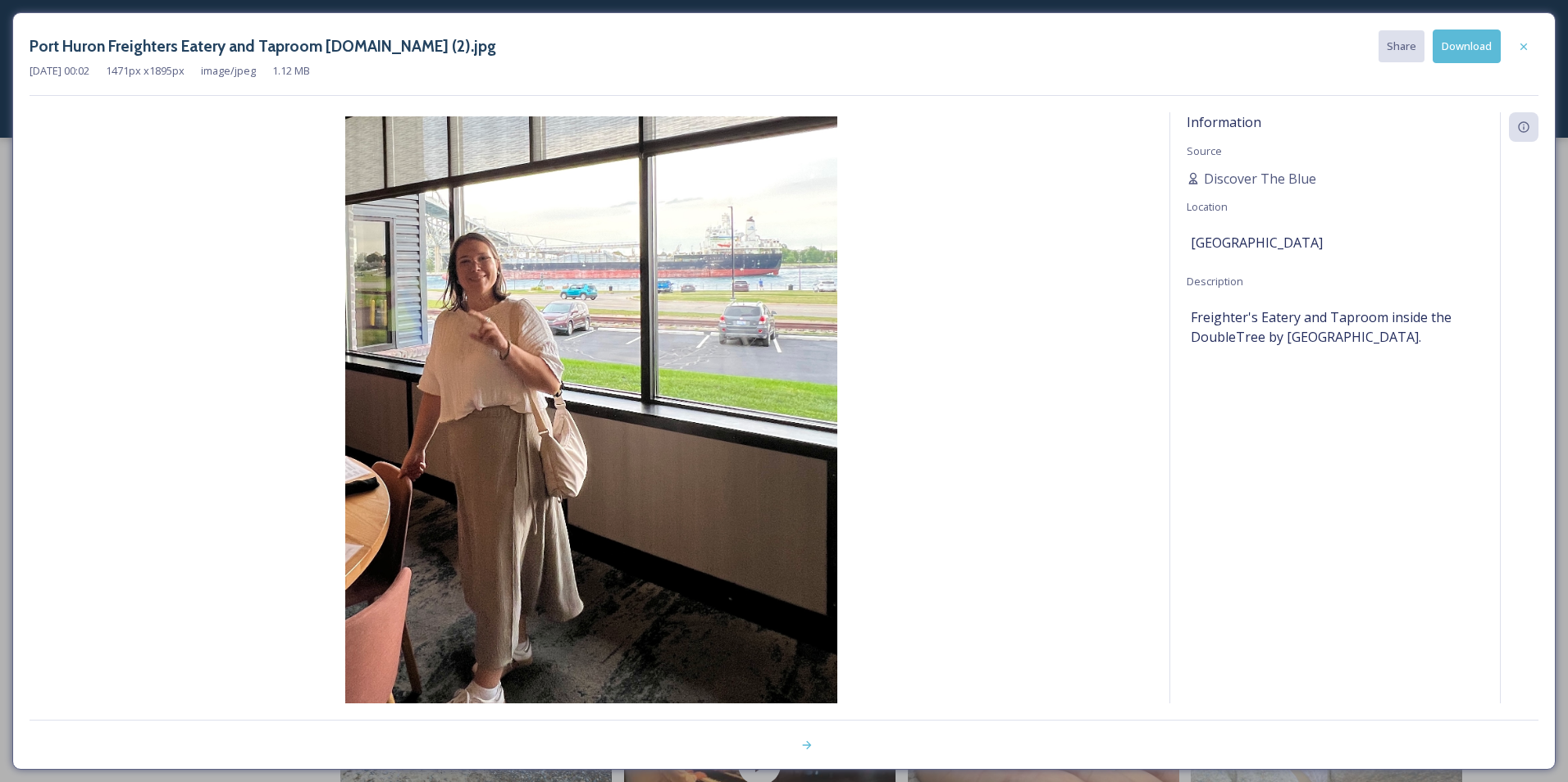
click at [1481, 51] on button "Download" at bounding box center [1467, 46] width 68 height 33
click at [1523, 50] on icon at bounding box center [1524, 46] width 14 height 14
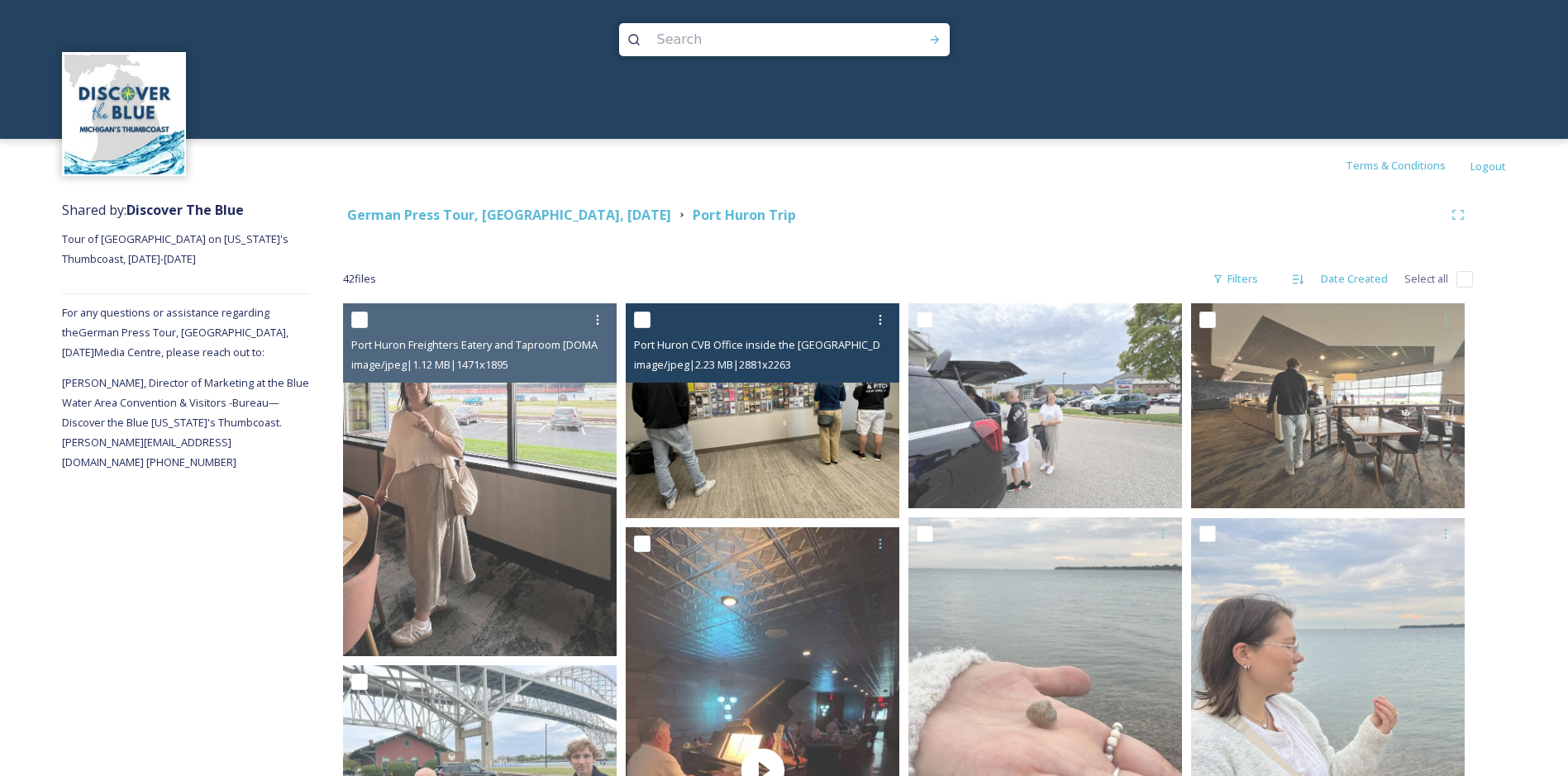
click at [870, 412] on img at bounding box center [762, 410] width 274 height 215
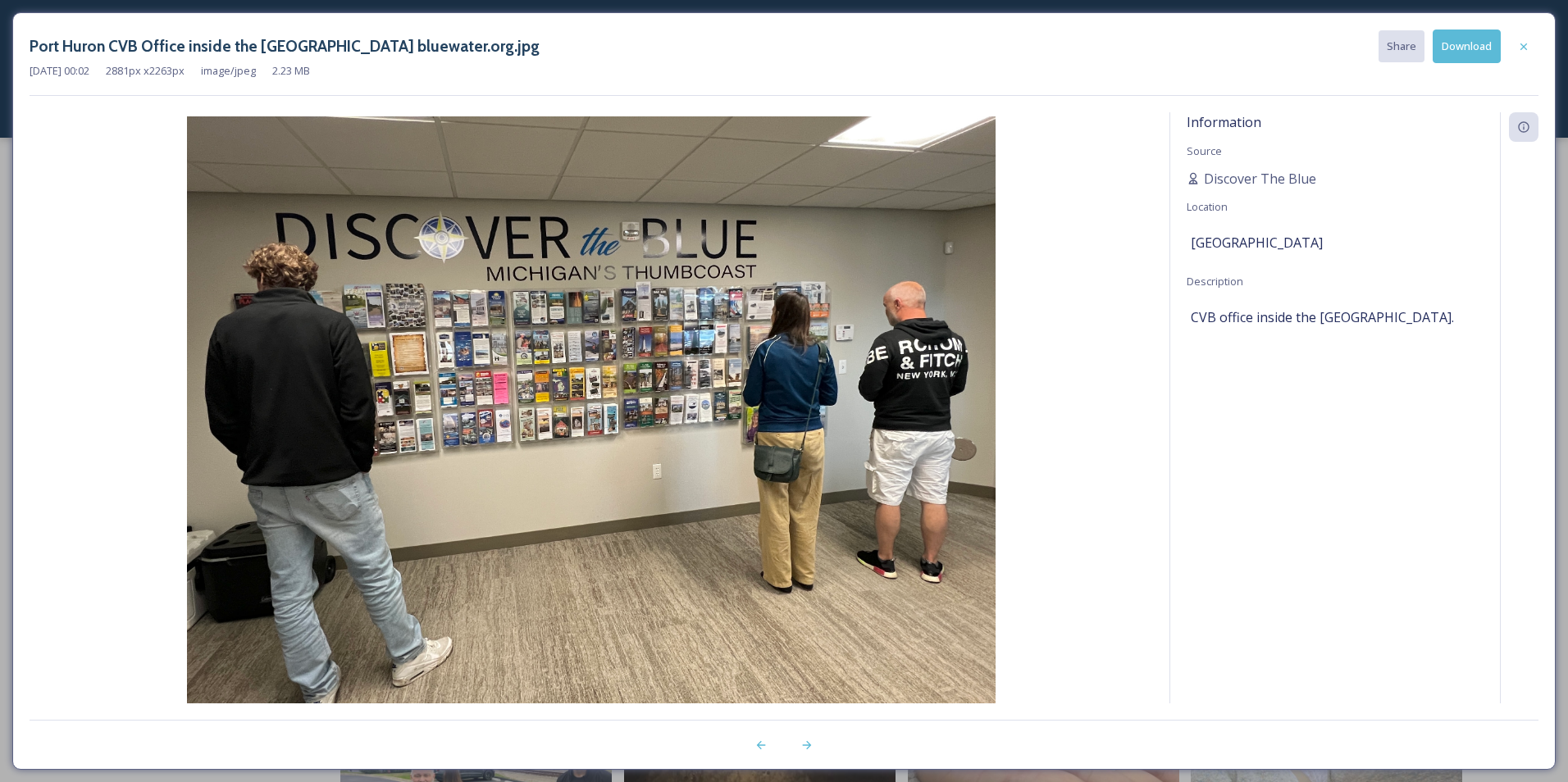
click at [1466, 55] on button "Download" at bounding box center [1467, 46] width 68 height 33
click at [1529, 56] on div at bounding box center [1524, 46] width 30 height 30
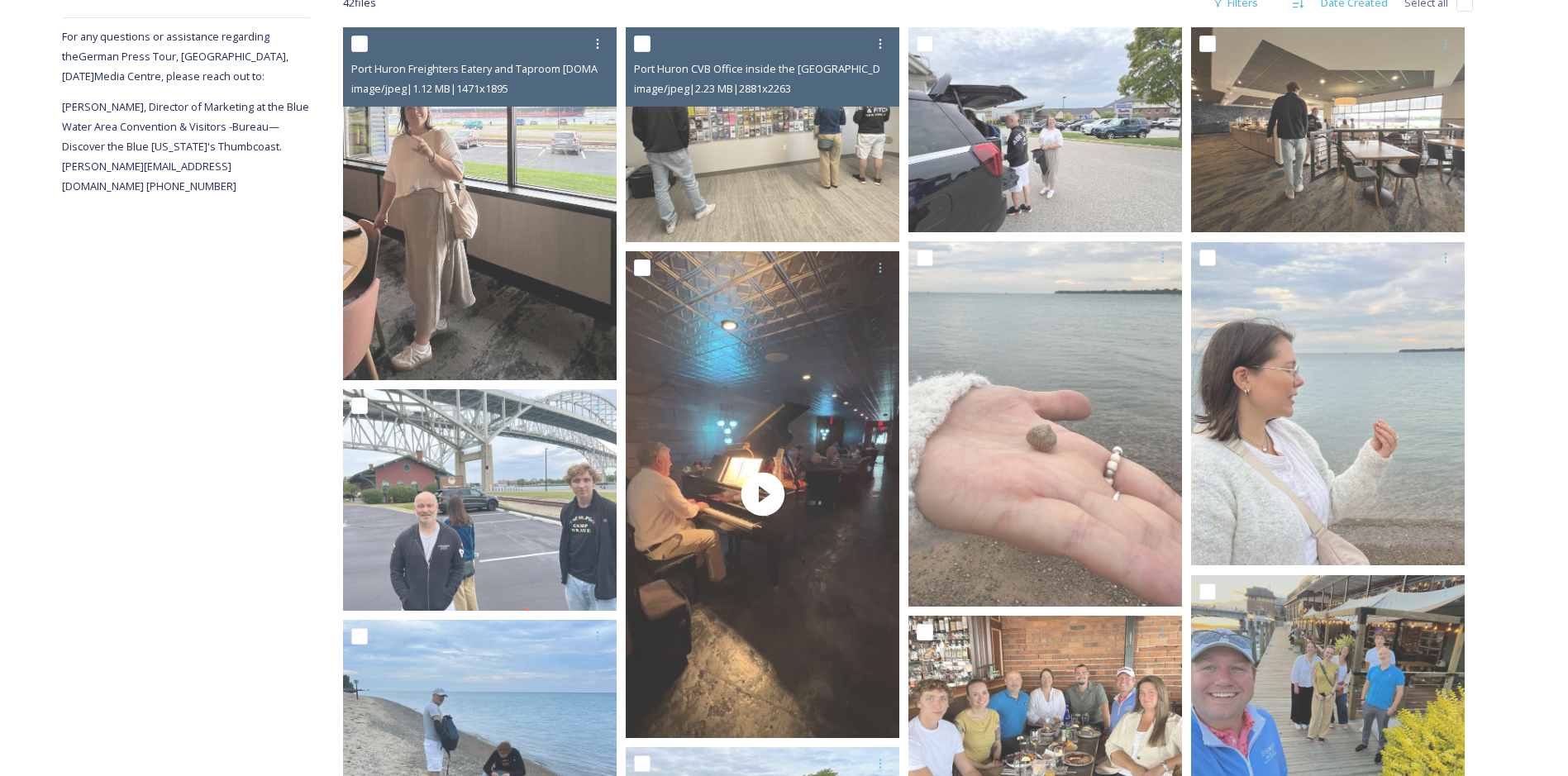
scroll to position [561, 0]
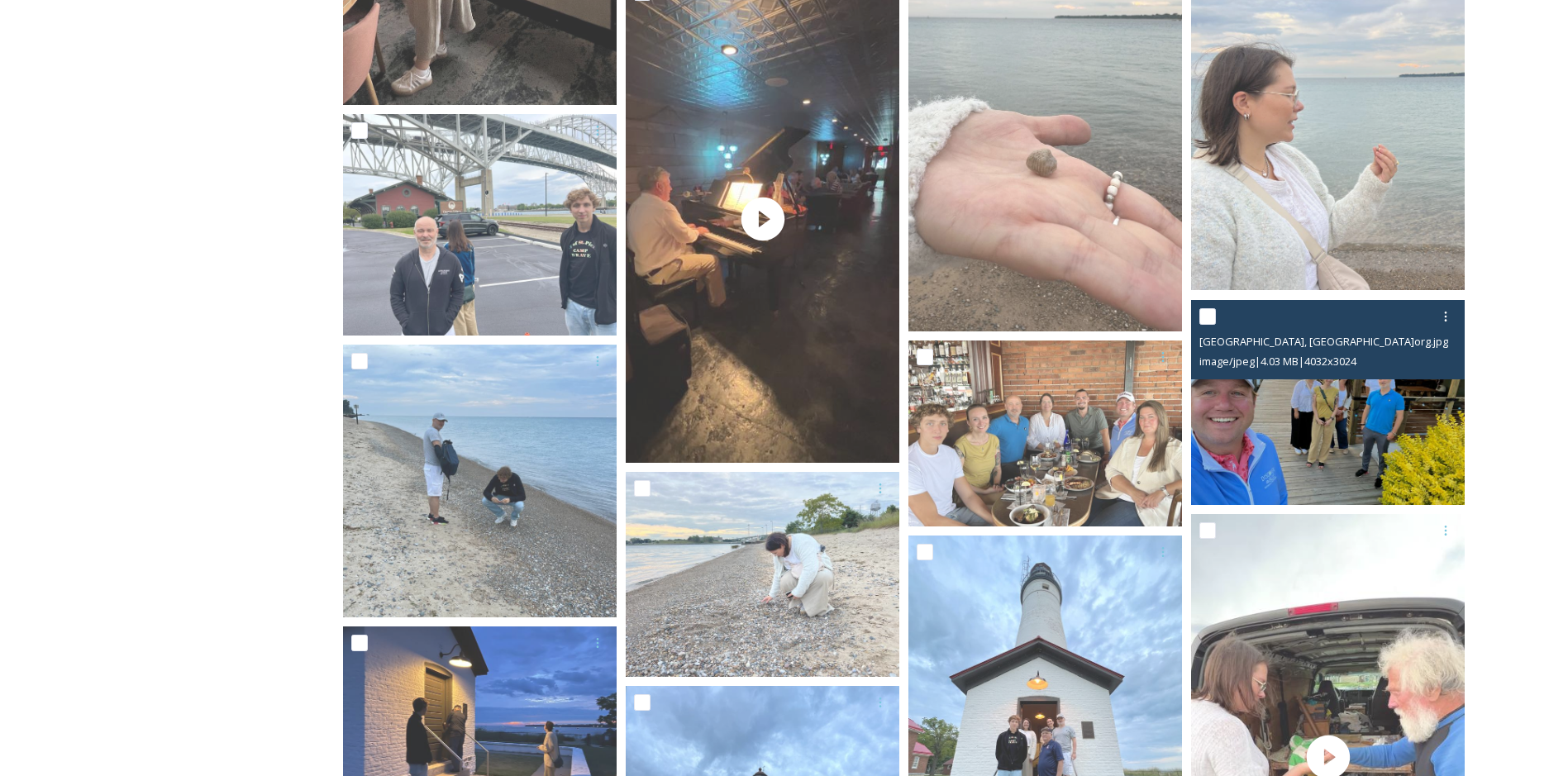
click at [1331, 433] on img at bounding box center [1328, 402] width 274 height 205
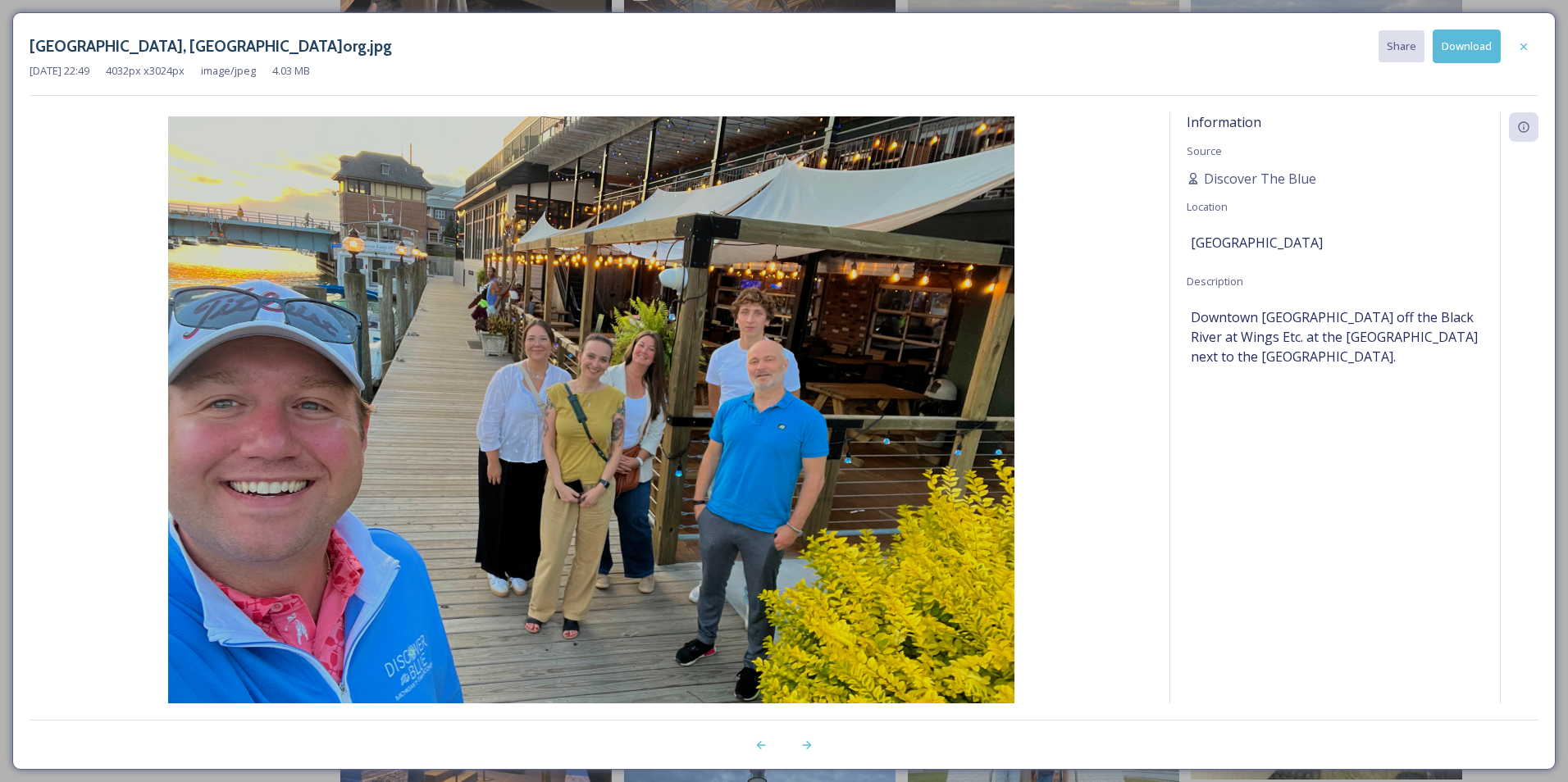
click at [1482, 54] on button "Download" at bounding box center [1467, 46] width 68 height 33
click at [1523, 47] on icon at bounding box center [1524, 45] width 6 height 6
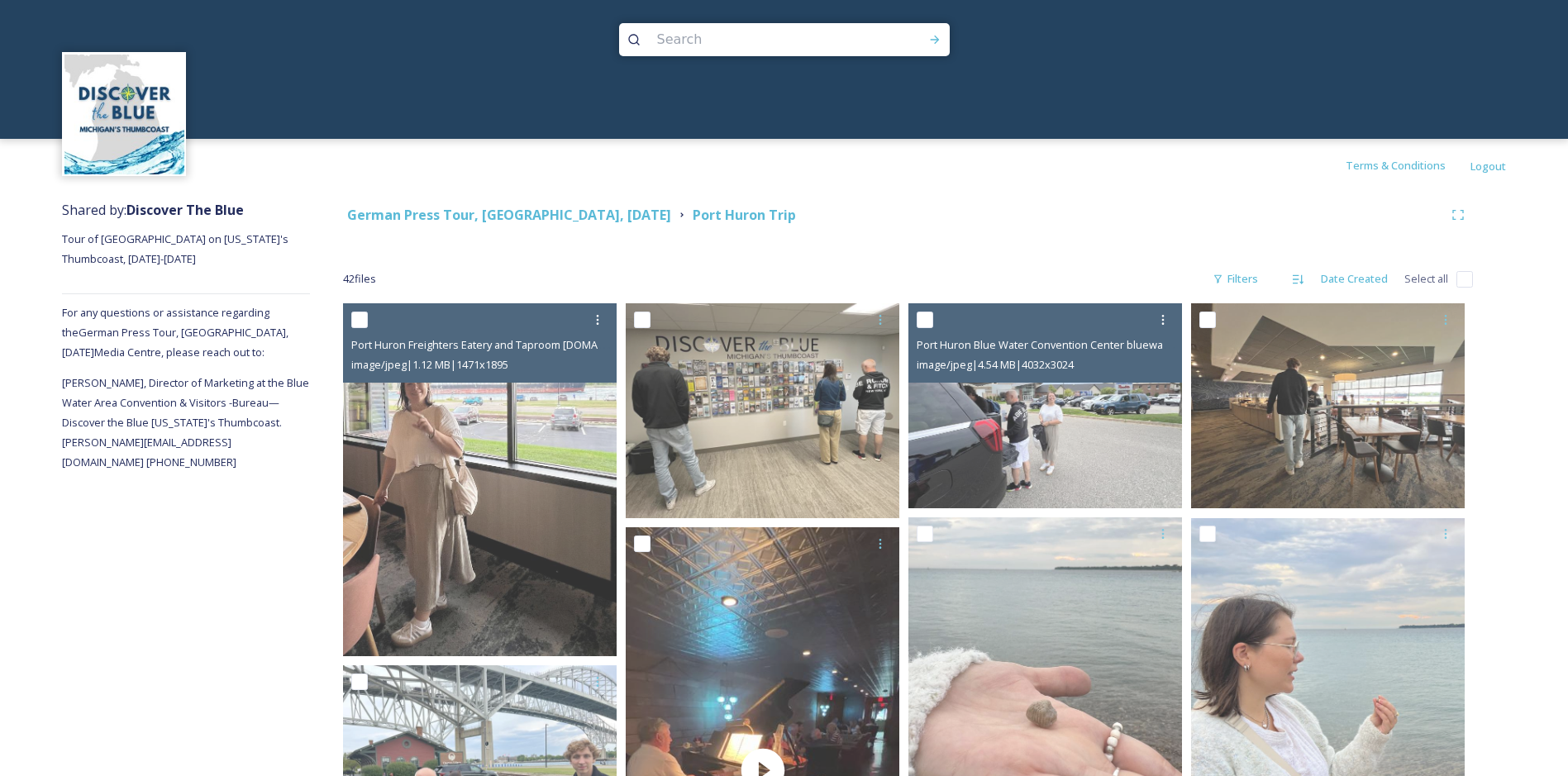
scroll to position [0, 0]
